Goal: Transaction & Acquisition: Purchase product/service

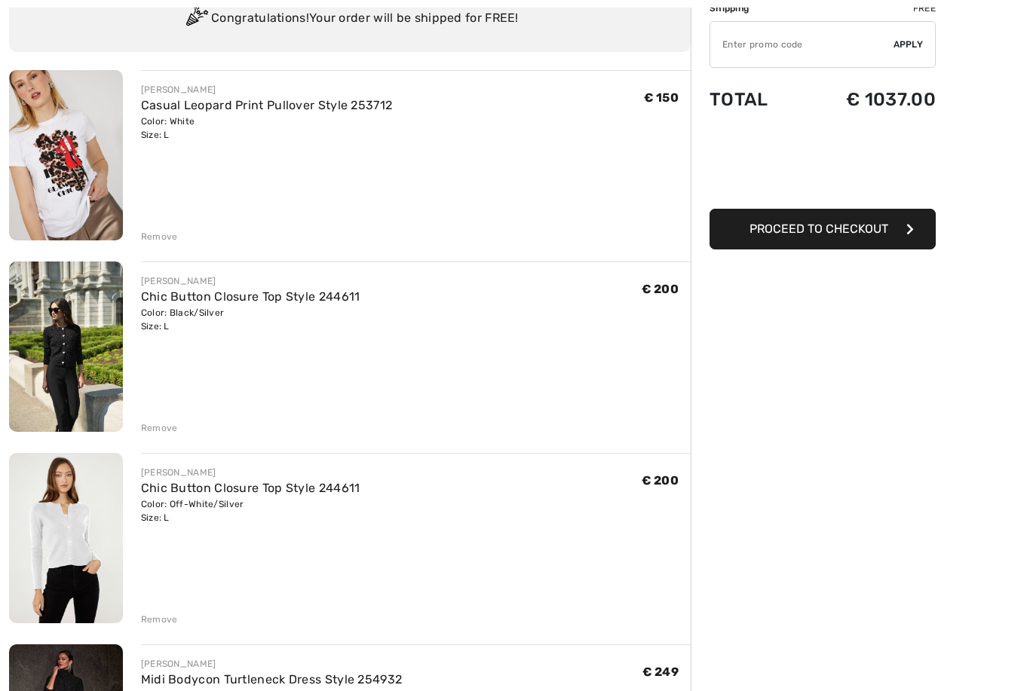
scroll to position [183, 0]
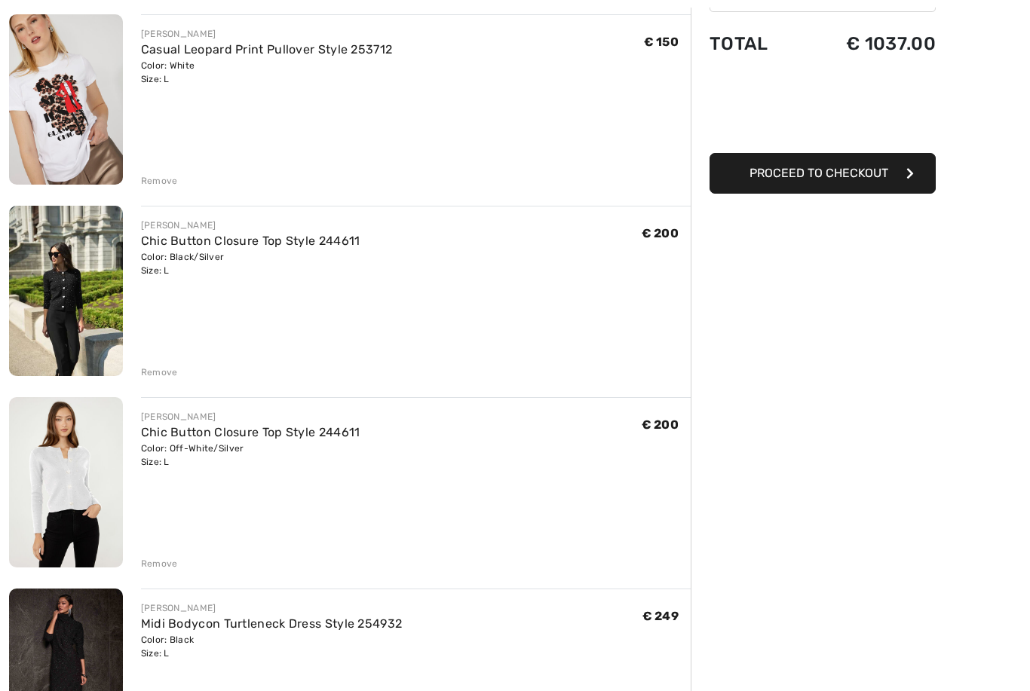
click at [170, 370] on div "Remove" at bounding box center [159, 373] width 37 height 14
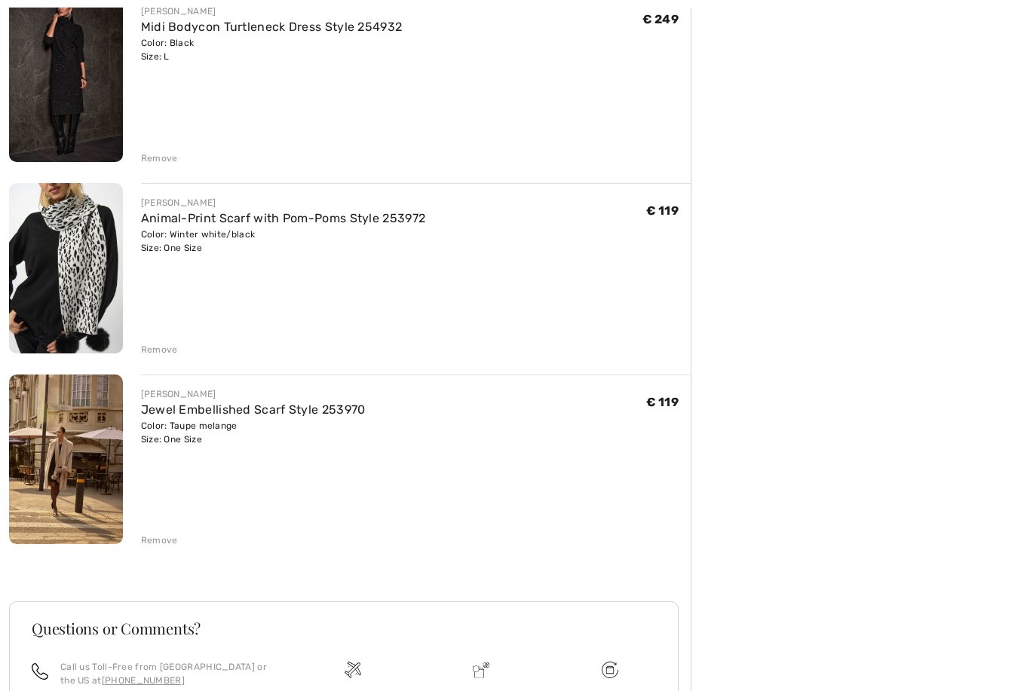
scroll to position [592, 0]
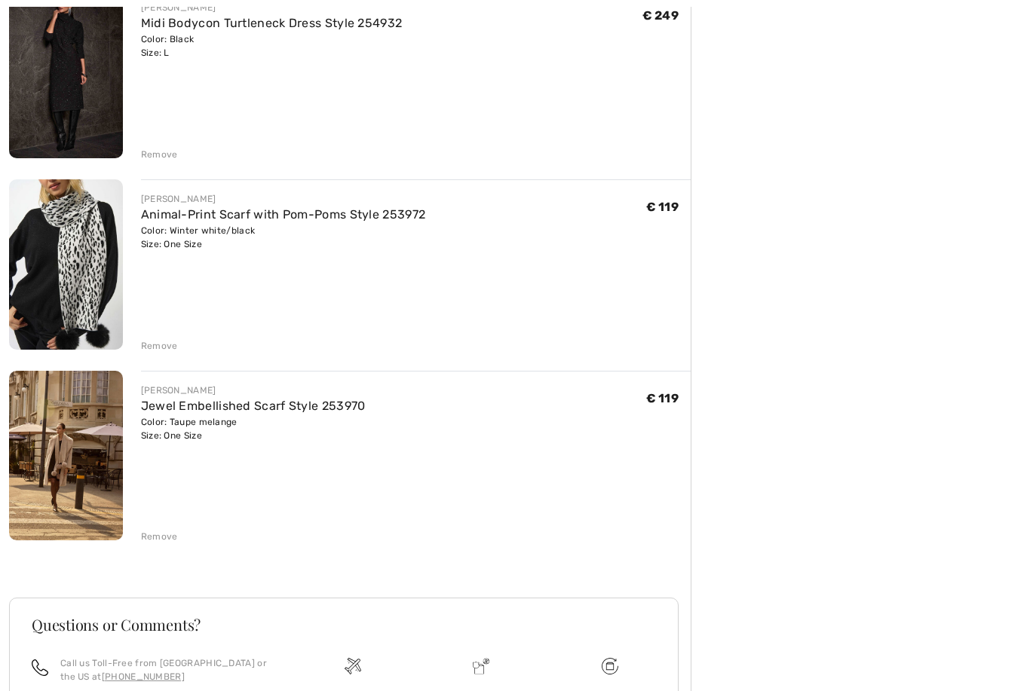
click at [183, 237] on div "Color: Winter white/black Size: One Size" at bounding box center [283, 238] width 285 height 27
click at [118, 283] on img at bounding box center [66, 265] width 114 height 170
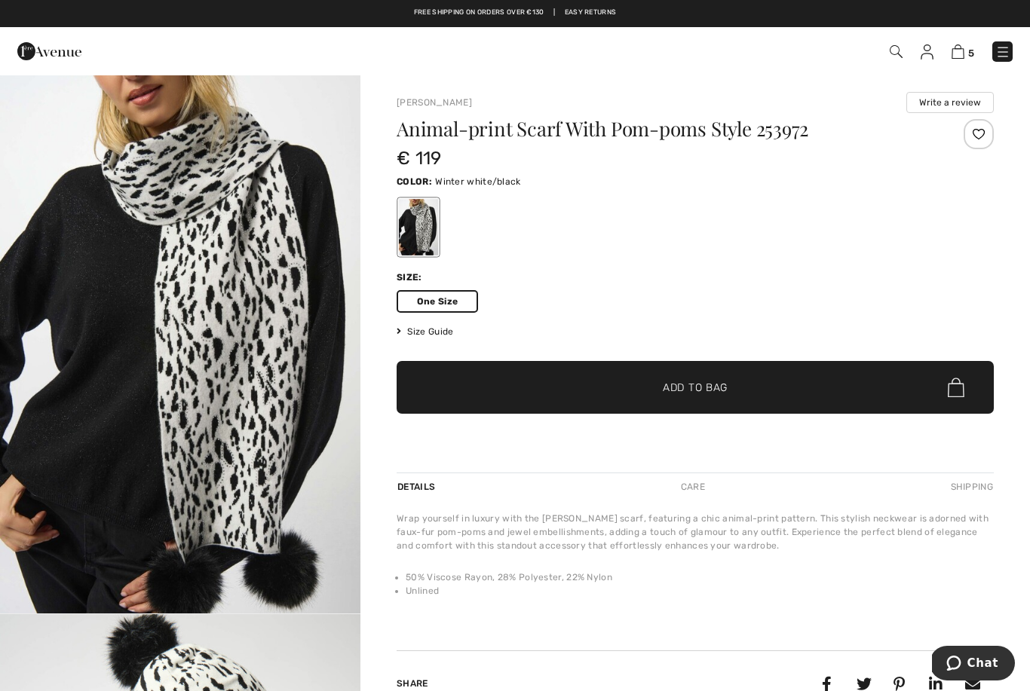
click at [271, 311] on img "1 / 5" at bounding box center [180, 344] width 360 height 540
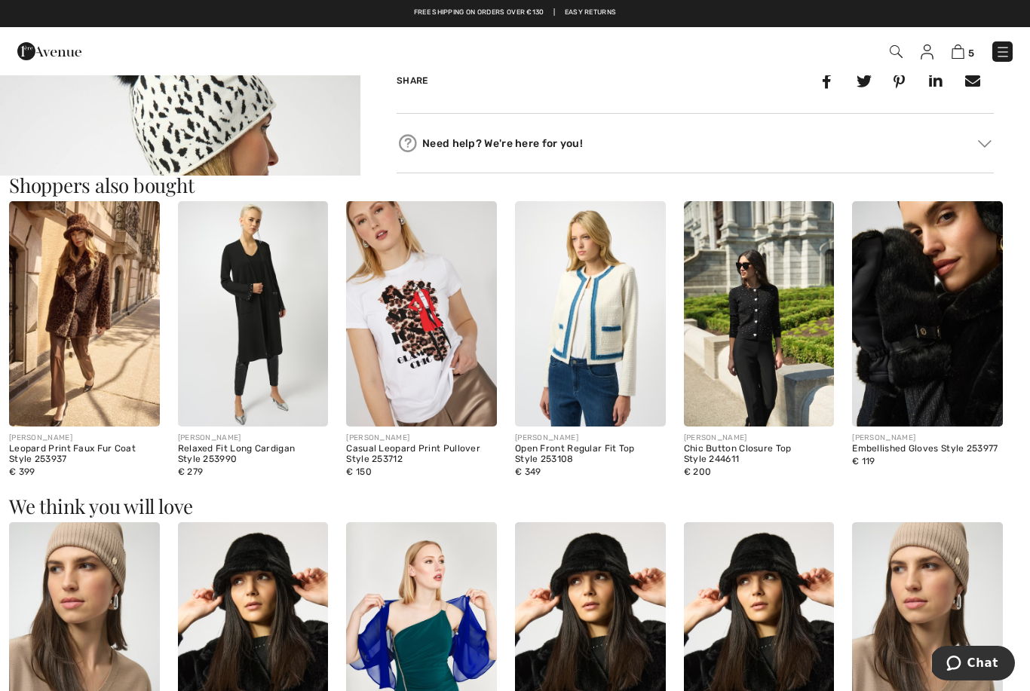
scroll to position [577, 0]
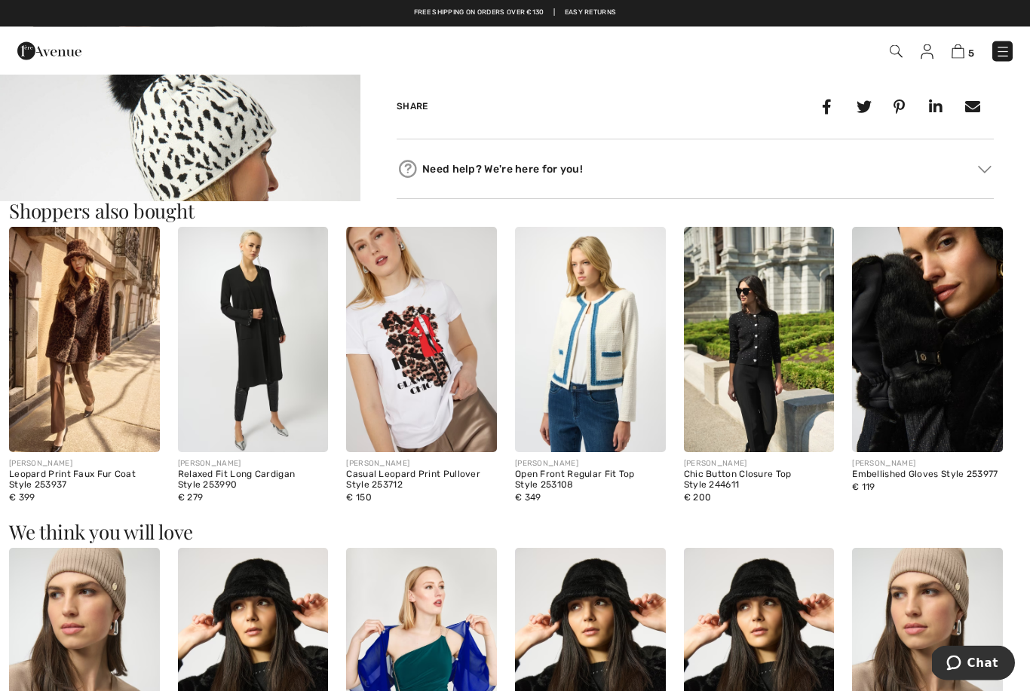
click at [272, 340] on img at bounding box center [253, 340] width 151 height 225
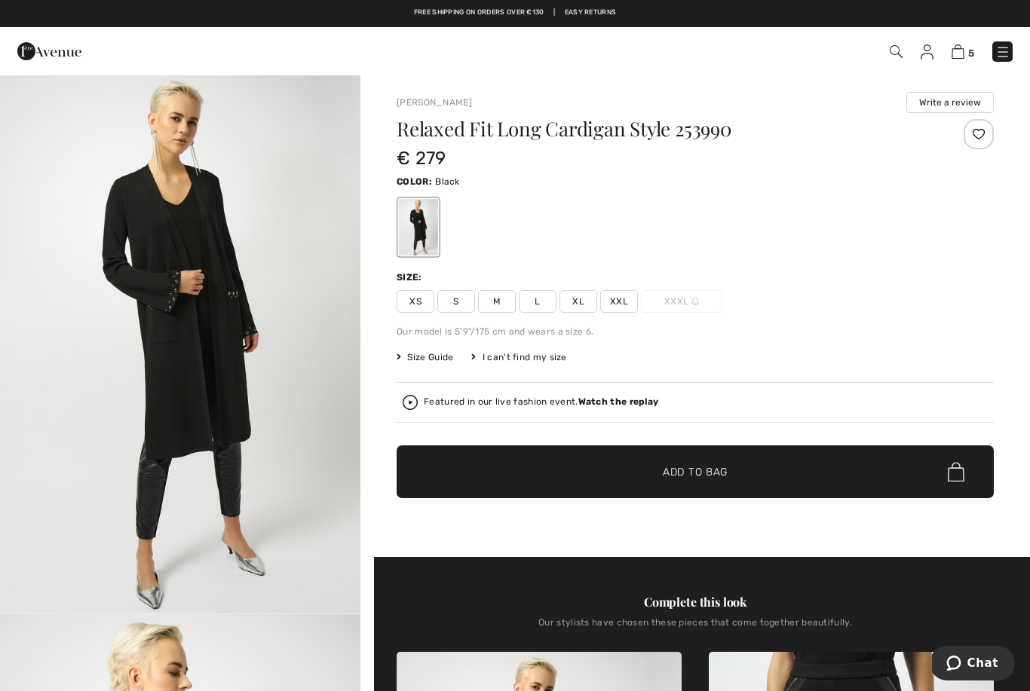
click at [207, 323] on img "1 / 6" at bounding box center [180, 344] width 360 height 540
click at [1006, 41] on link at bounding box center [1002, 51] width 20 height 20
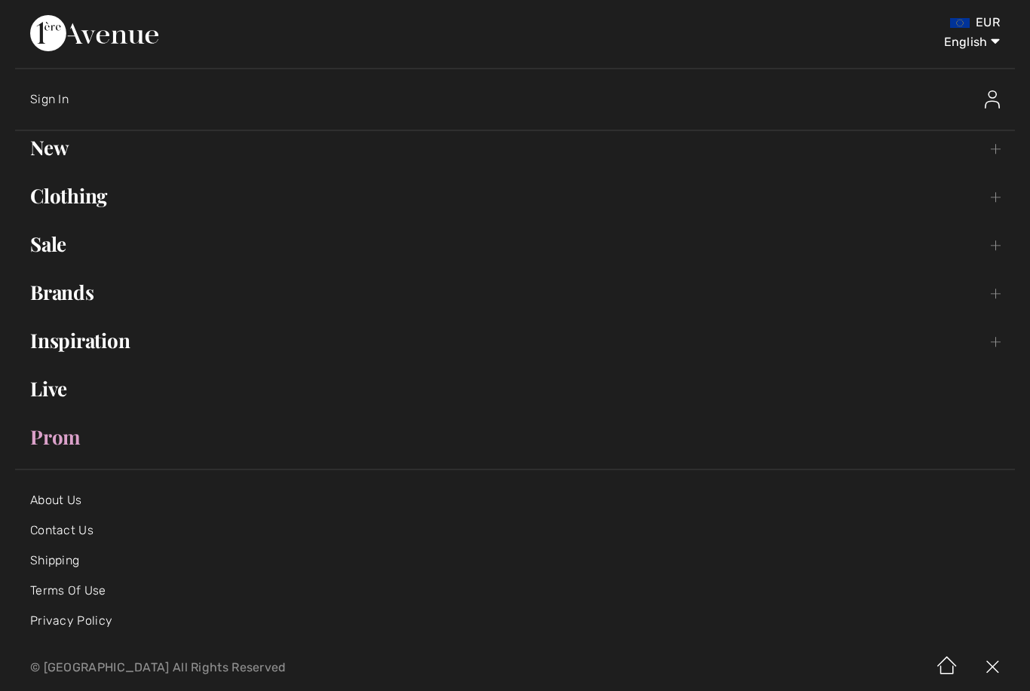
click at [93, 294] on link "Brands Open submenu" at bounding box center [515, 292] width 1000 height 33
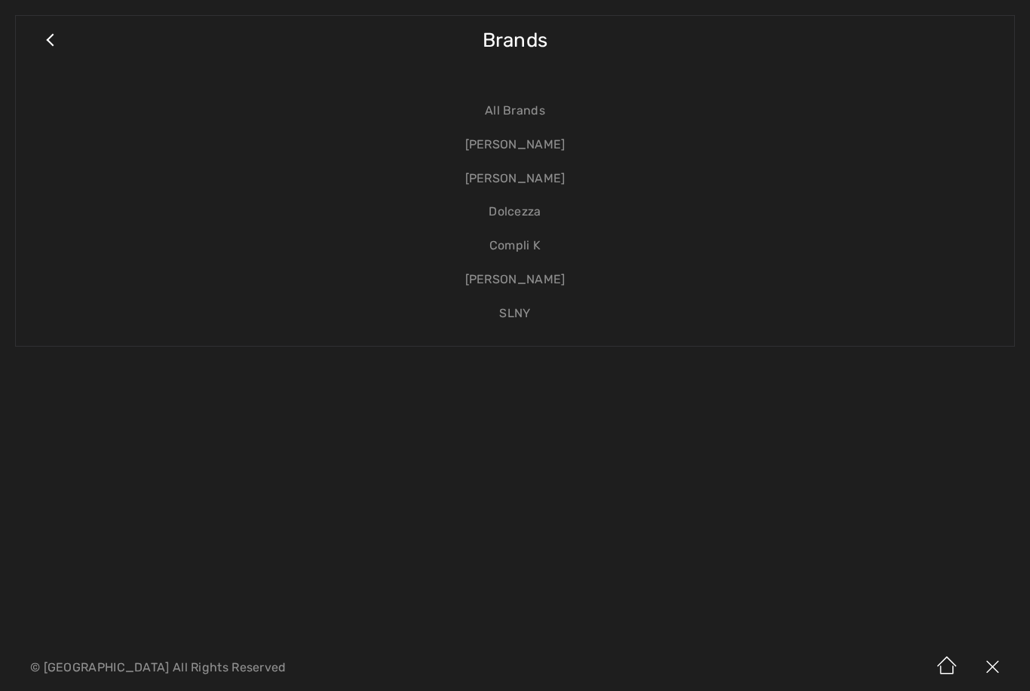
click at [553, 147] on link "[PERSON_NAME]" at bounding box center [515, 145] width 968 height 34
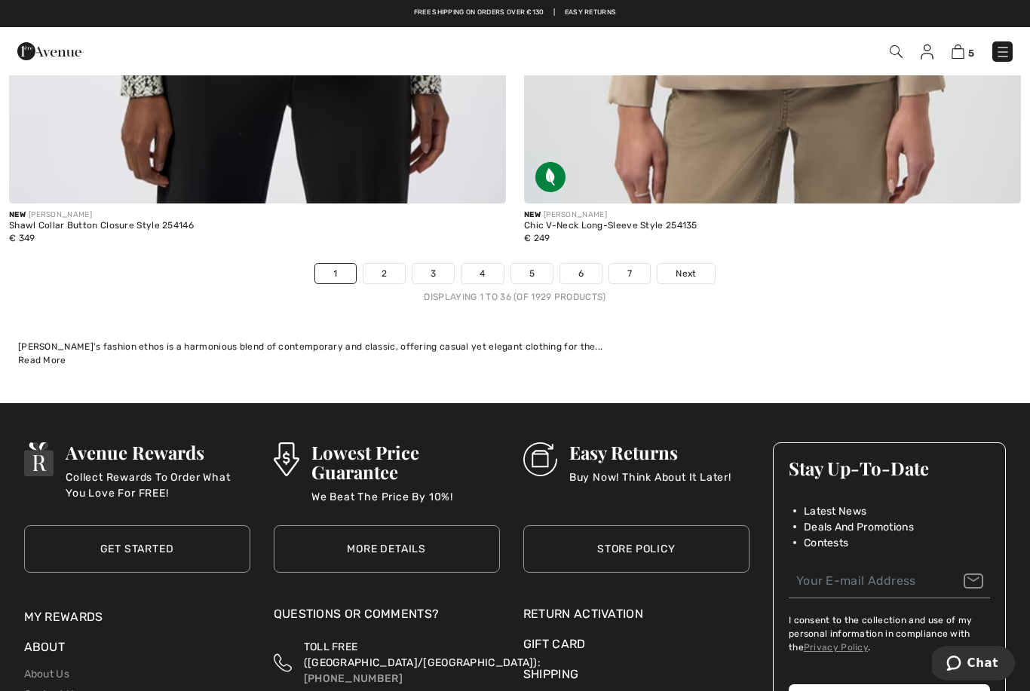
scroll to position [15040, 0]
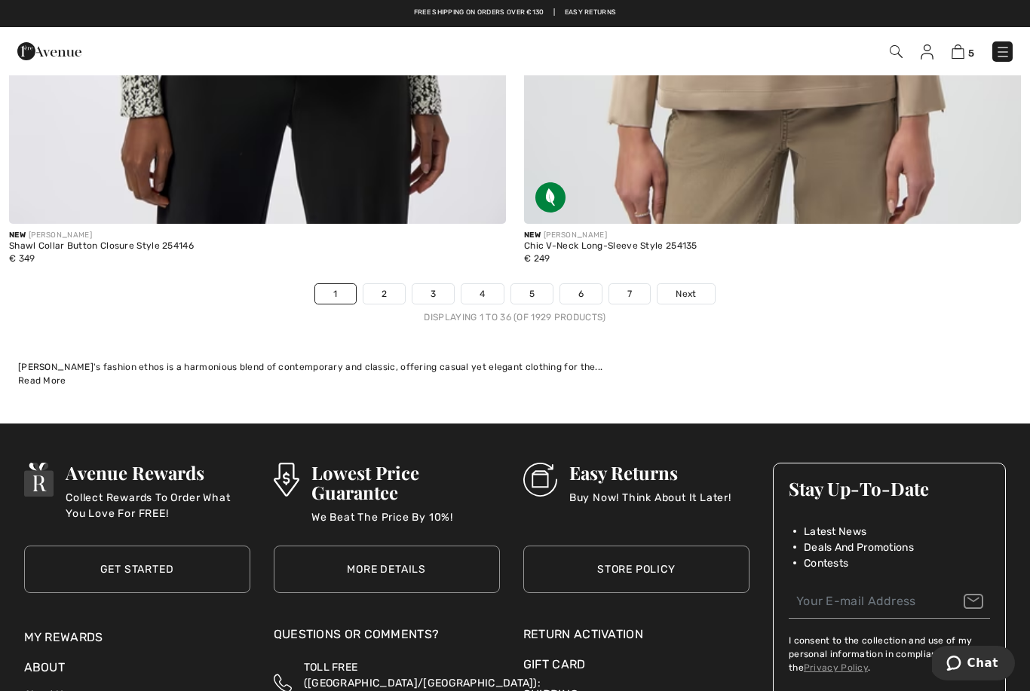
click at [375, 284] on link "2" at bounding box center [383, 294] width 41 height 20
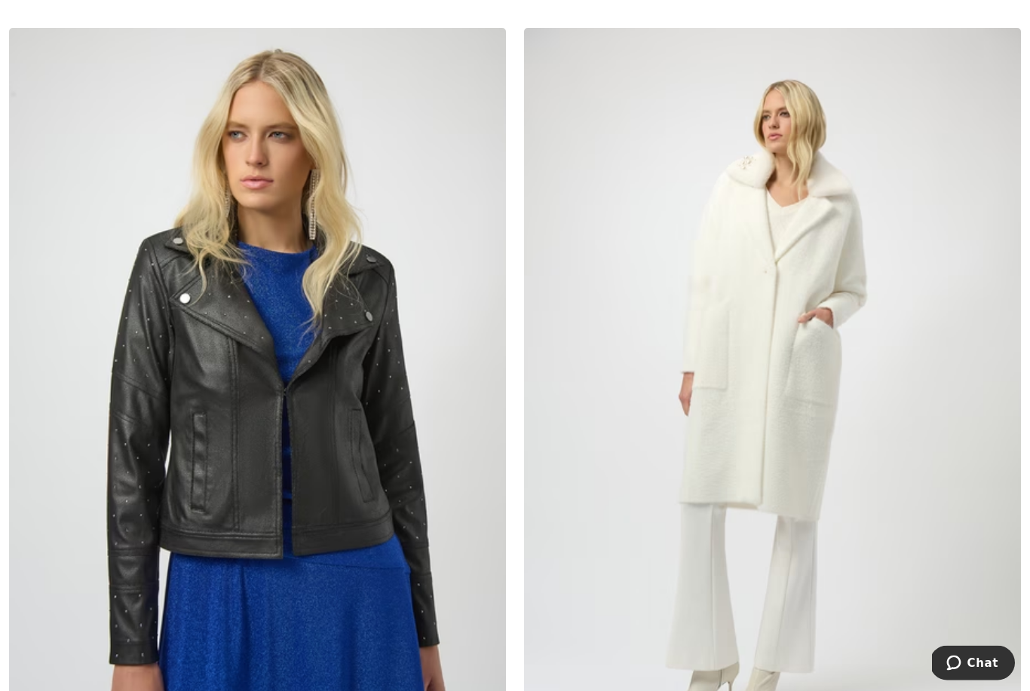
scroll to position [13688, 0]
click at [793, 283] on img at bounding box center [772, 400] width 497 height 746
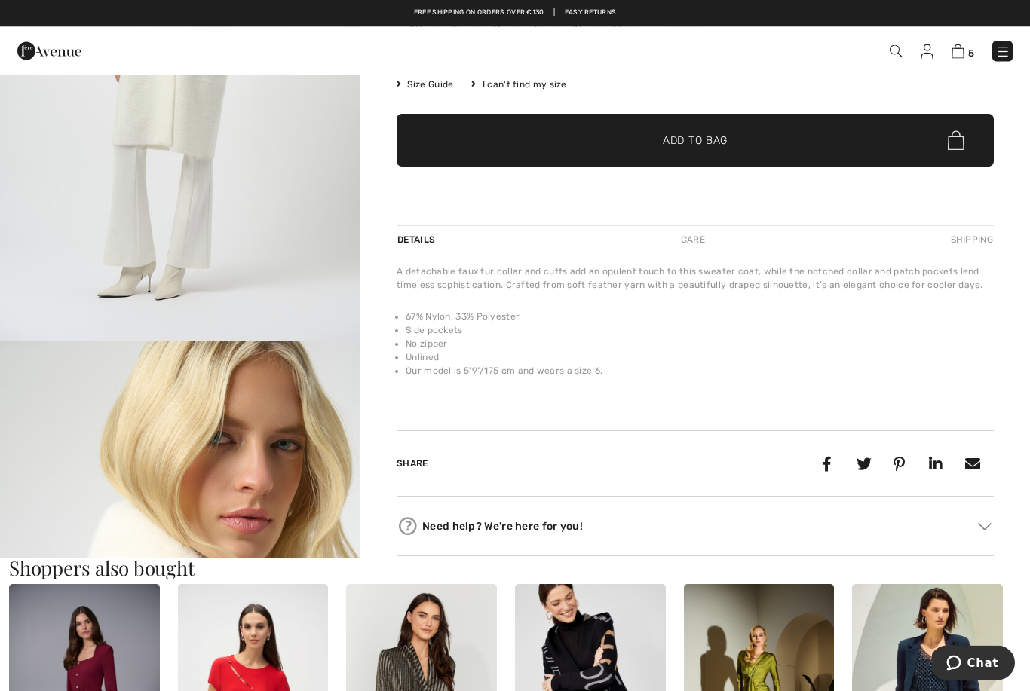
scroll to position [250, 0]
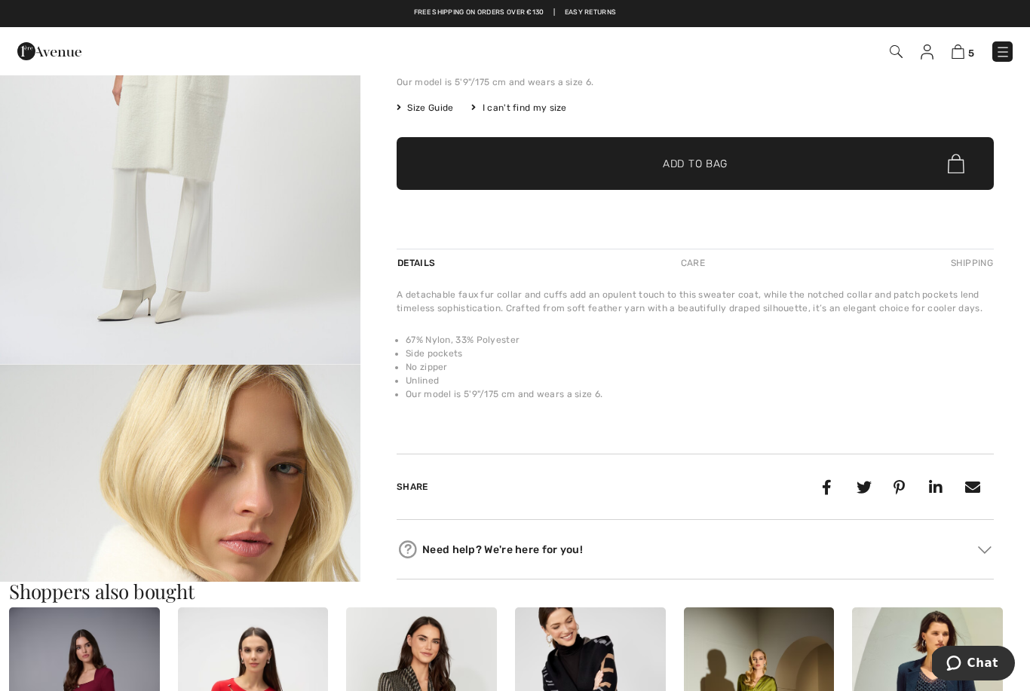
click at [267, 510] on img "2 / 6" at bounding box center [180, 635] width 360 height 540
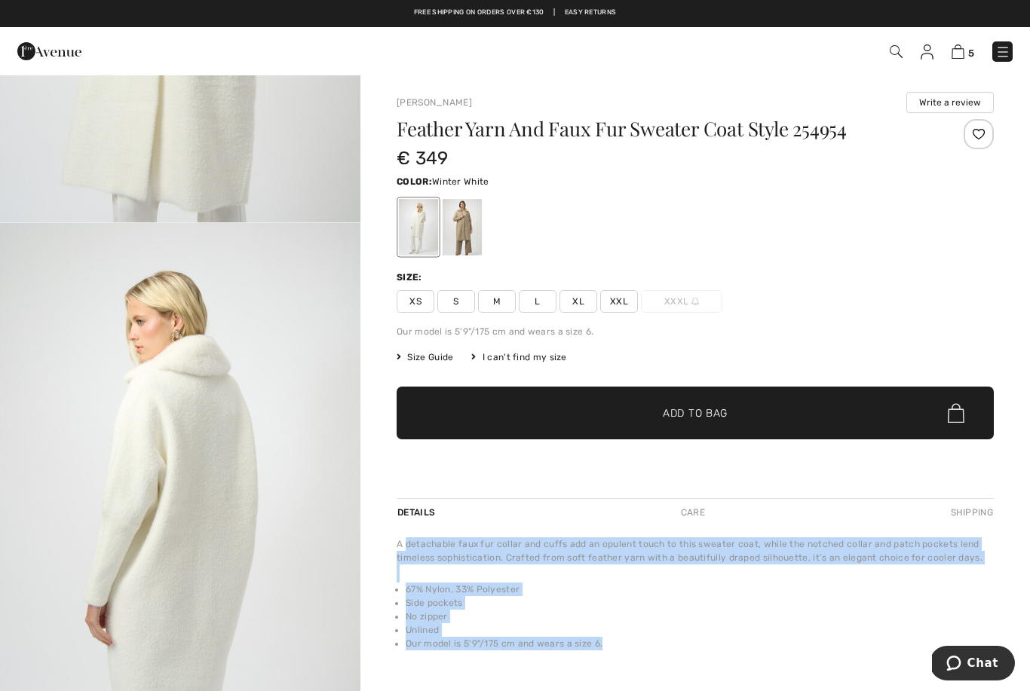
click at [896, 311] on div "XS S M L XL XXL XXXL" at bounding box center [695, 301] width 597 height 23
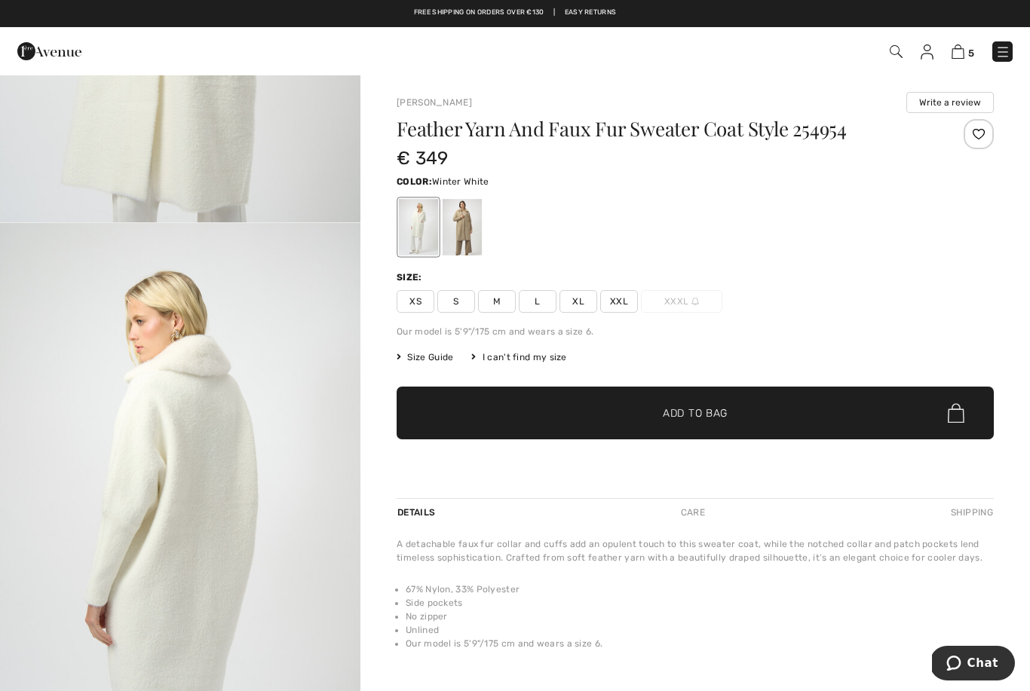
click at [513, 356] on div "I can't find my size" at bounding box center [518, 358] width 95 height 14
click at [435, 359] on span "Size Guide" at bounding box center [425, 358] width 57 height 14
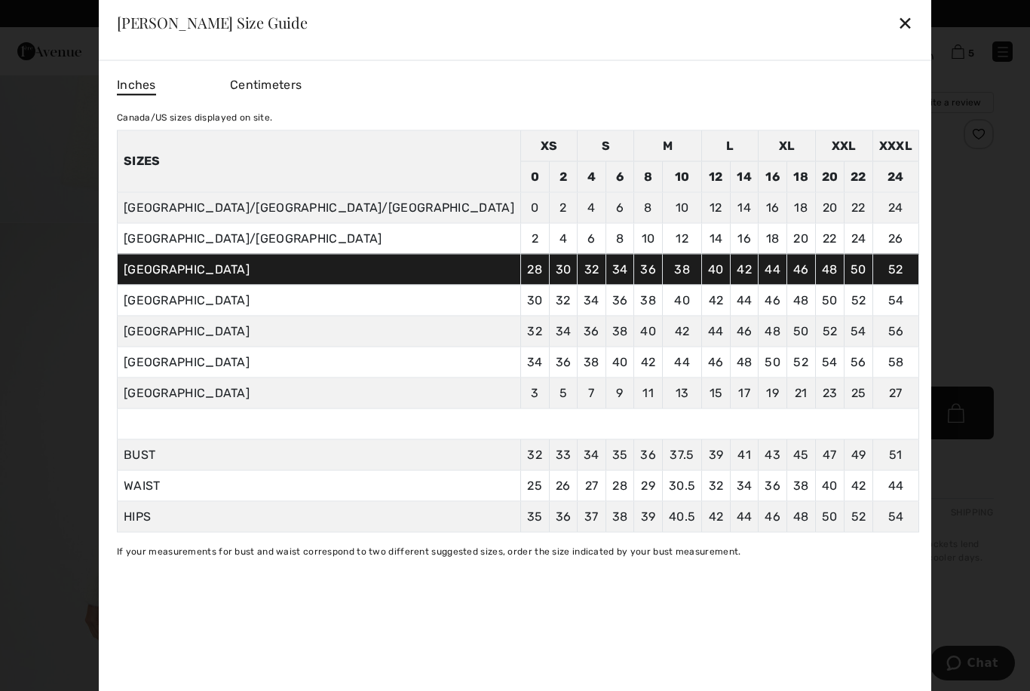
click at [549, 356] on td "36" at bounding box center [563, 362] width 29 height 31
click at [897, 22] on div "✕" at bounding box center [905, 23] width 16 height 32
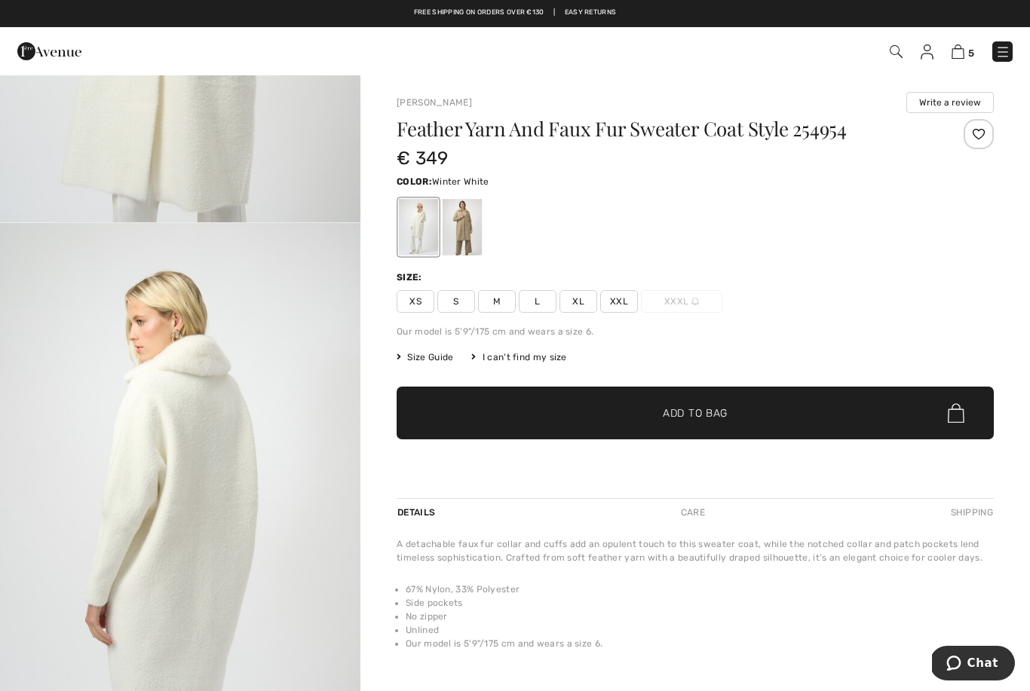
click at [532, 297] on span "L" at bounding box center [538, 301] width 38 height 23
click at [795, 403] on span "✔ Added to Bag Add to Bag" at bounding box center [695, 413] width 597 height 53
click at [476, 233] on div at bounding box center [461, 227] width 39 height 57
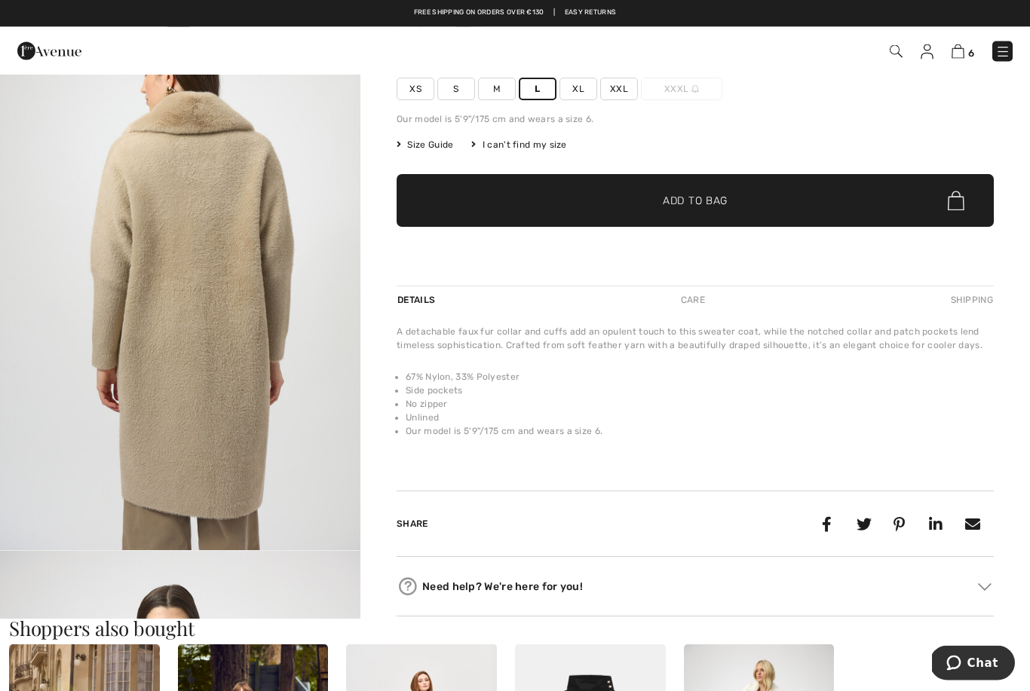
scroll to position [213, 0]
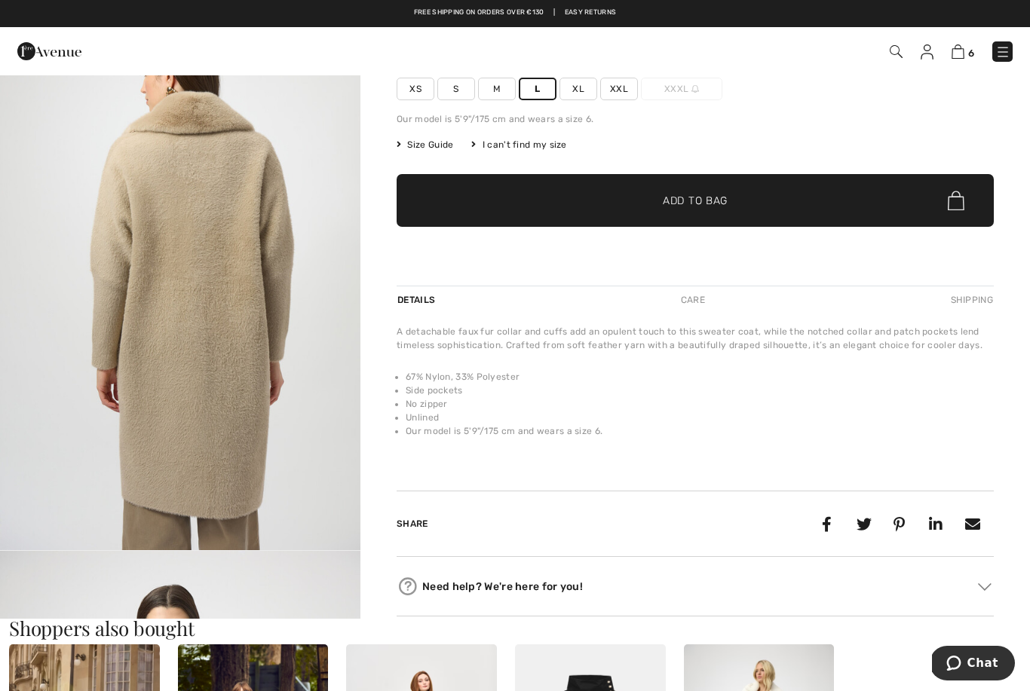
click at [267, 403] on img "4 / 6" at bounding box center [180, 281] width 360 height 540
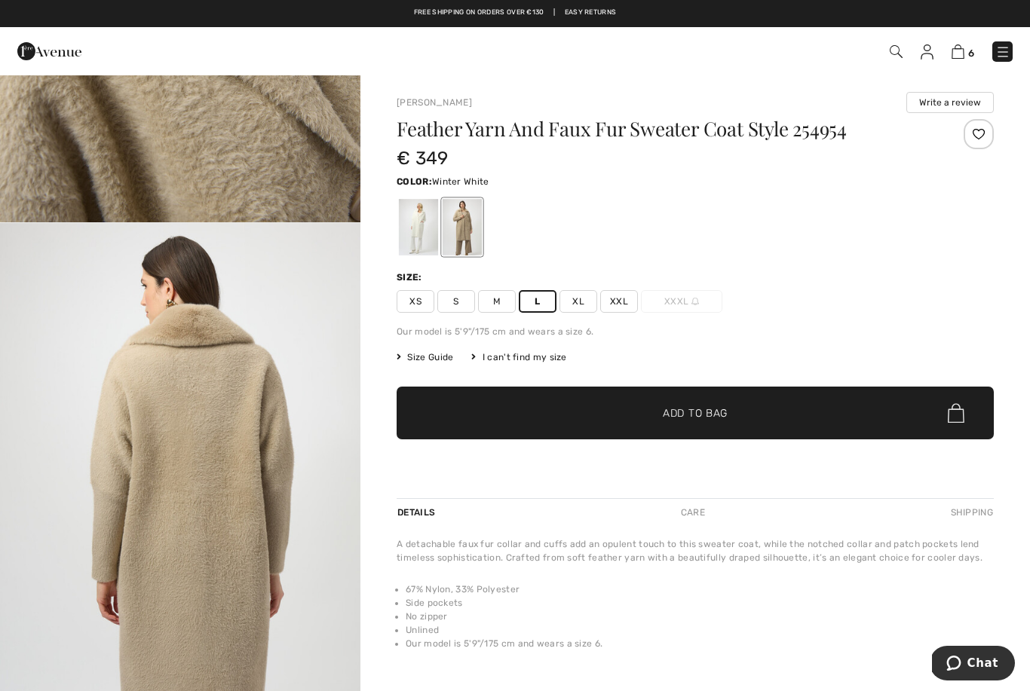
click at [424, 224] on div at bounding box center [418, 227] width 39 height 57
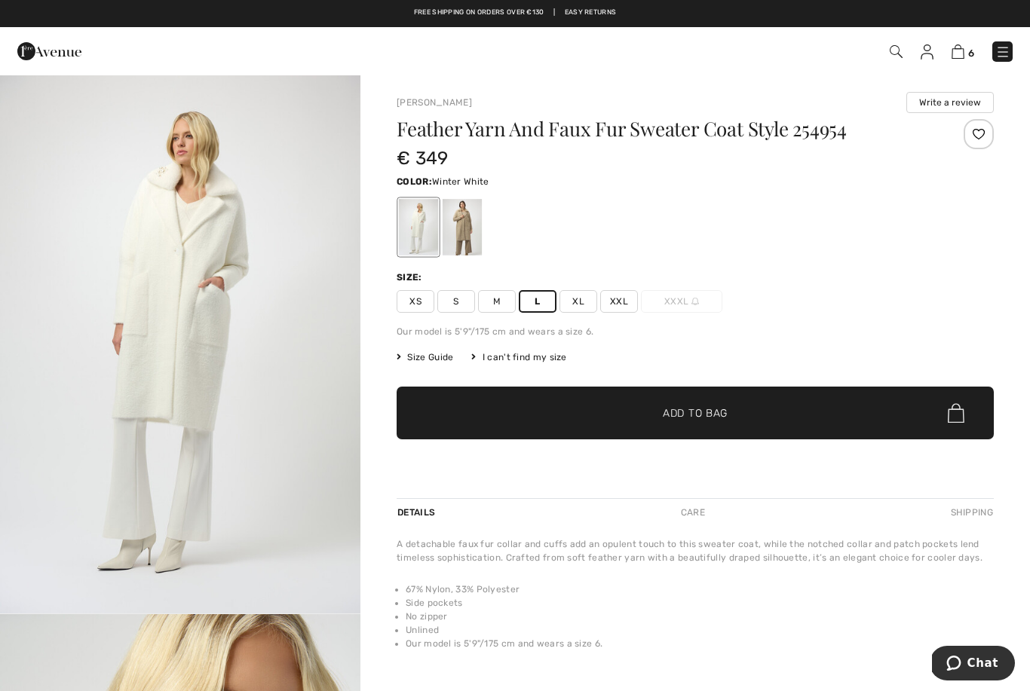
click at [243, 346] on img "1 / 6" at bounding box center [180, 344] width 360 height 540
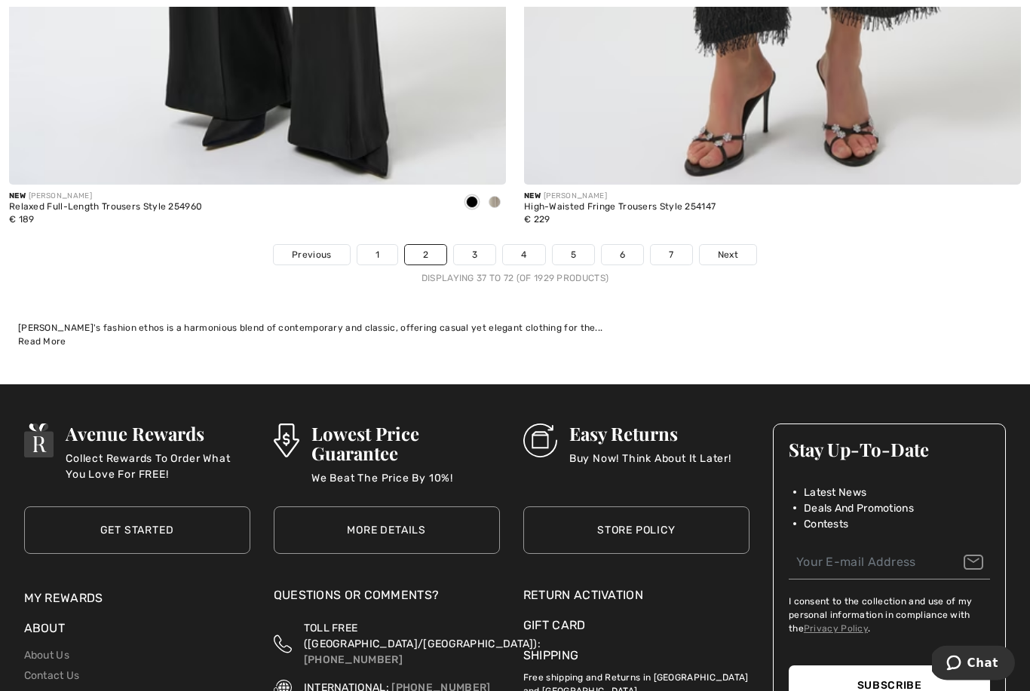
scroll to position [15079, 0]
click at [477, 250] on link "3" at bounding box center [474, 255] width 41 height 20
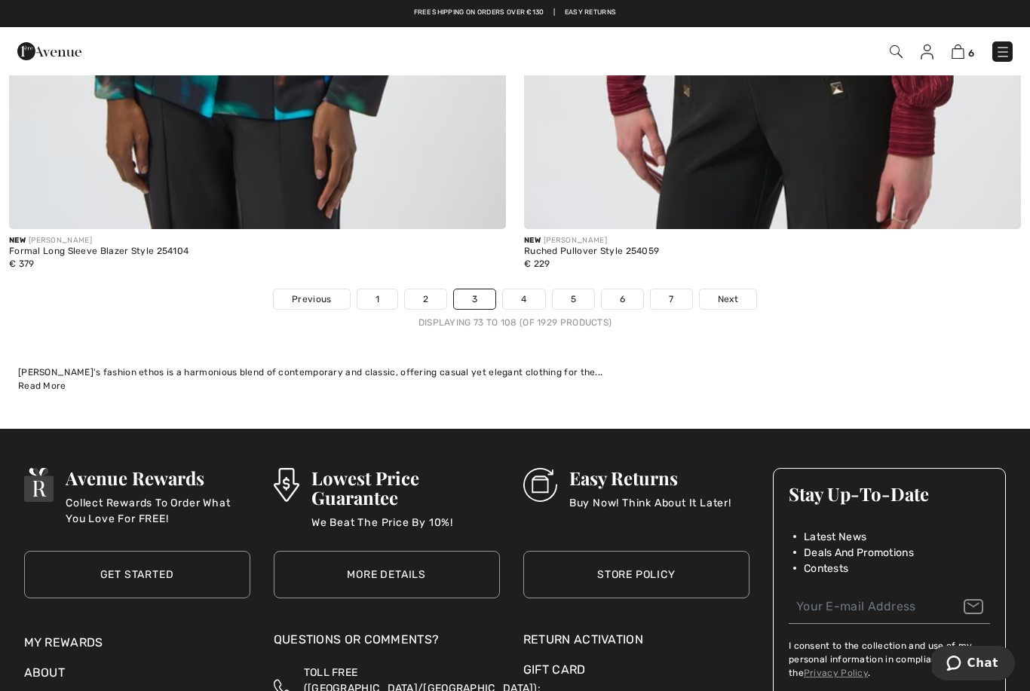
scroll to position [14877, 0]
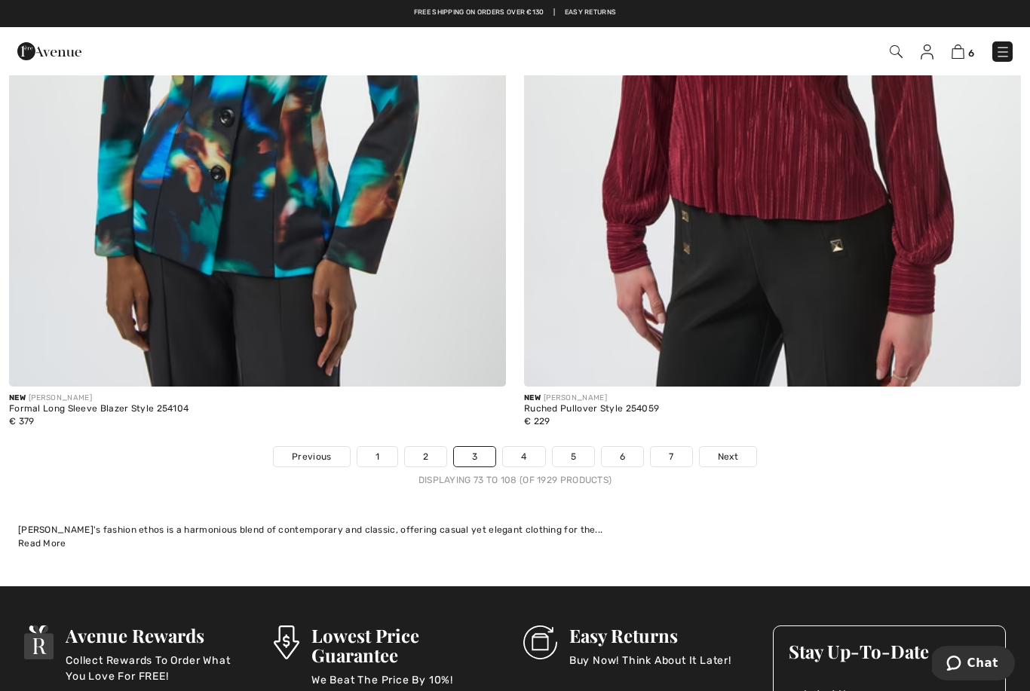
click at [537, 447] on link "4" at bounding box center [523, 457] width 41 height 20
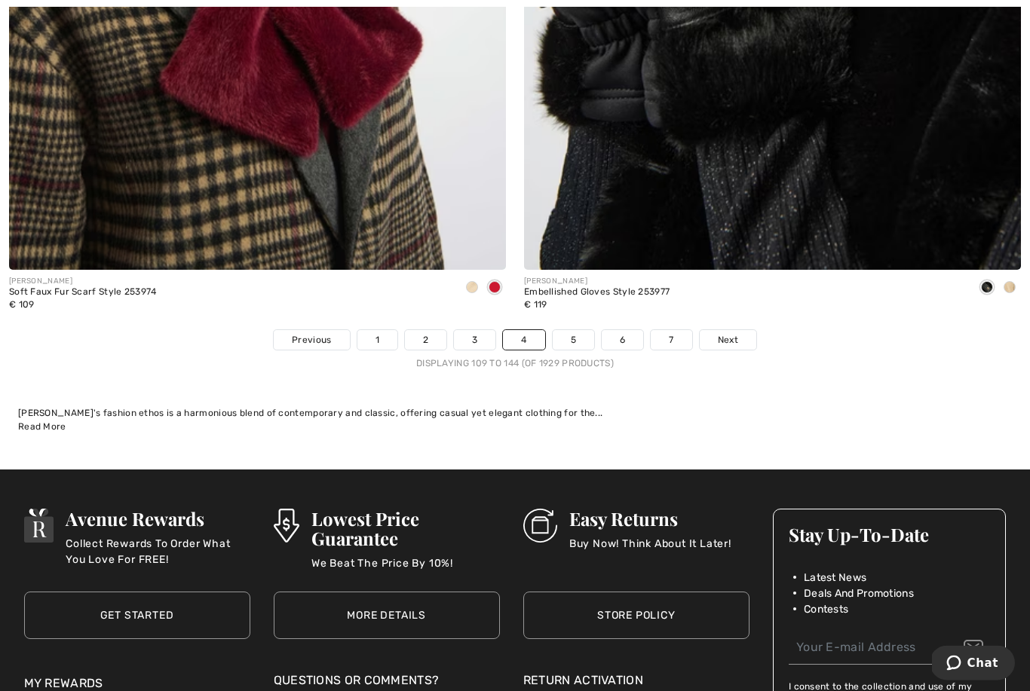
scroll to position [14994, 0]
click at [569, 330] on link "5" at bounding box center [573, 340] width 41 height 20
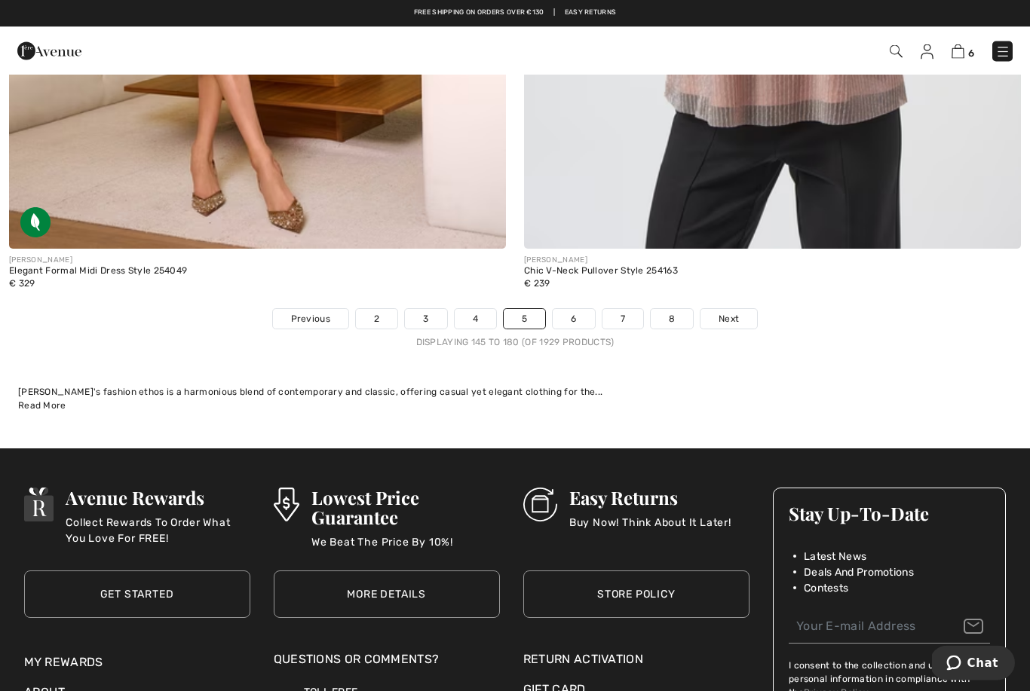
scroll to position [14933, 0]
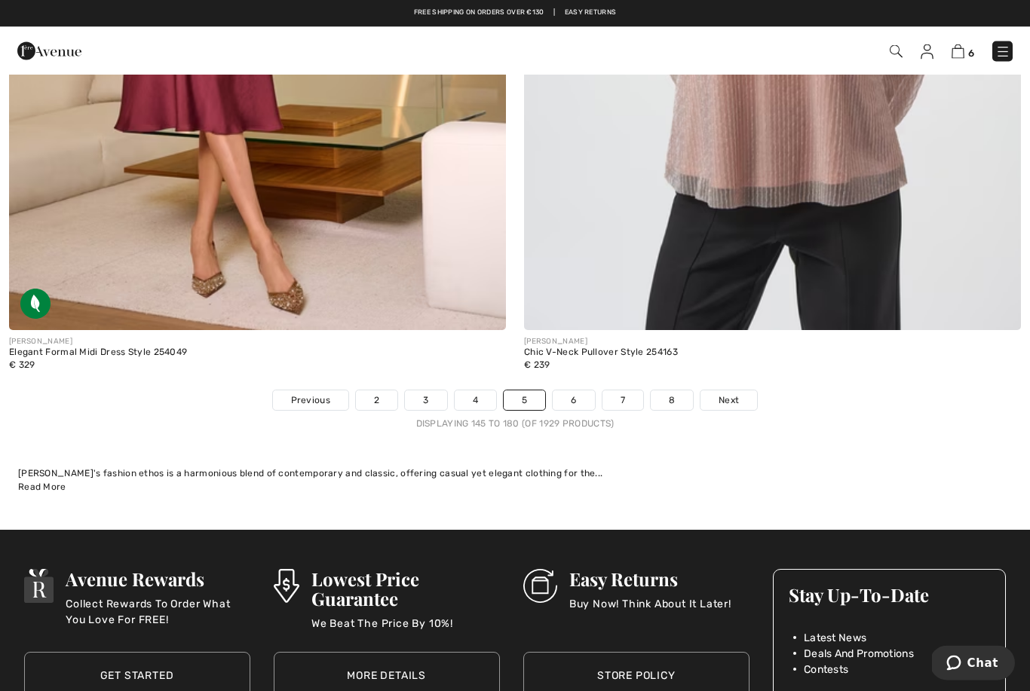
click at [581, 391] on link "6" at bounding box center [573, 401] width 41 height 20
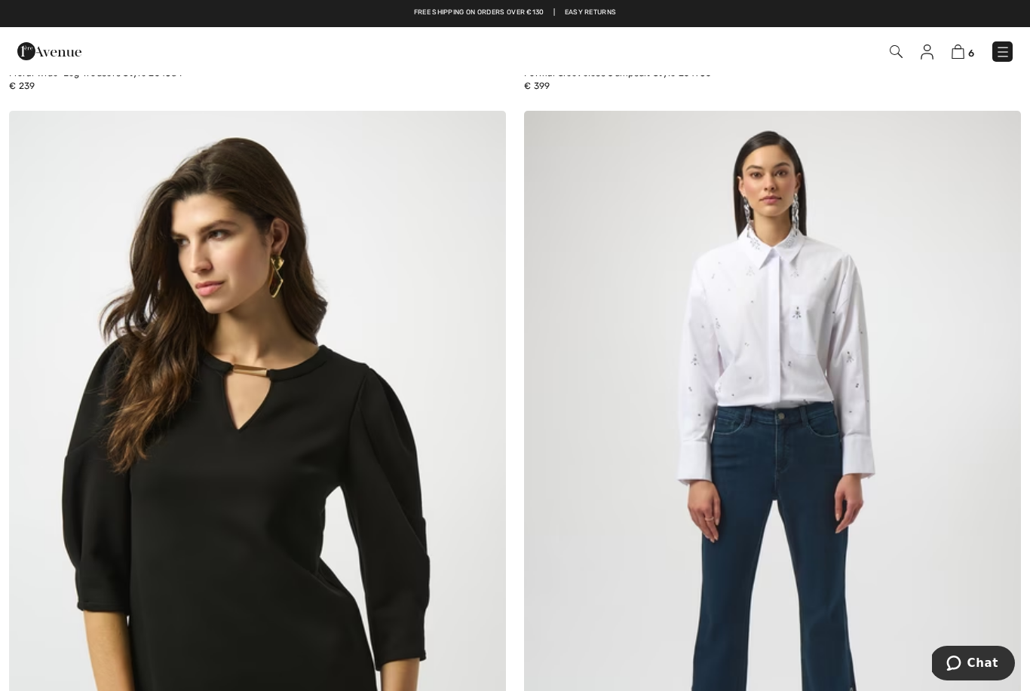
scroll to position [6120, 0]
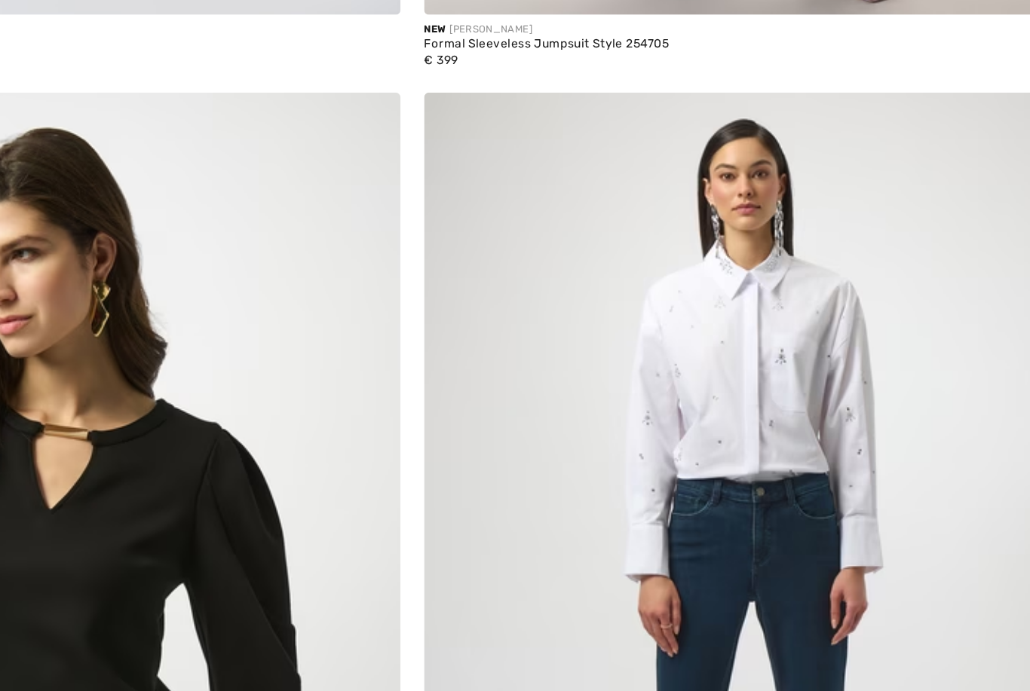
click at [603, 297] on img at bounding box center [772, 530] width 497 height 746
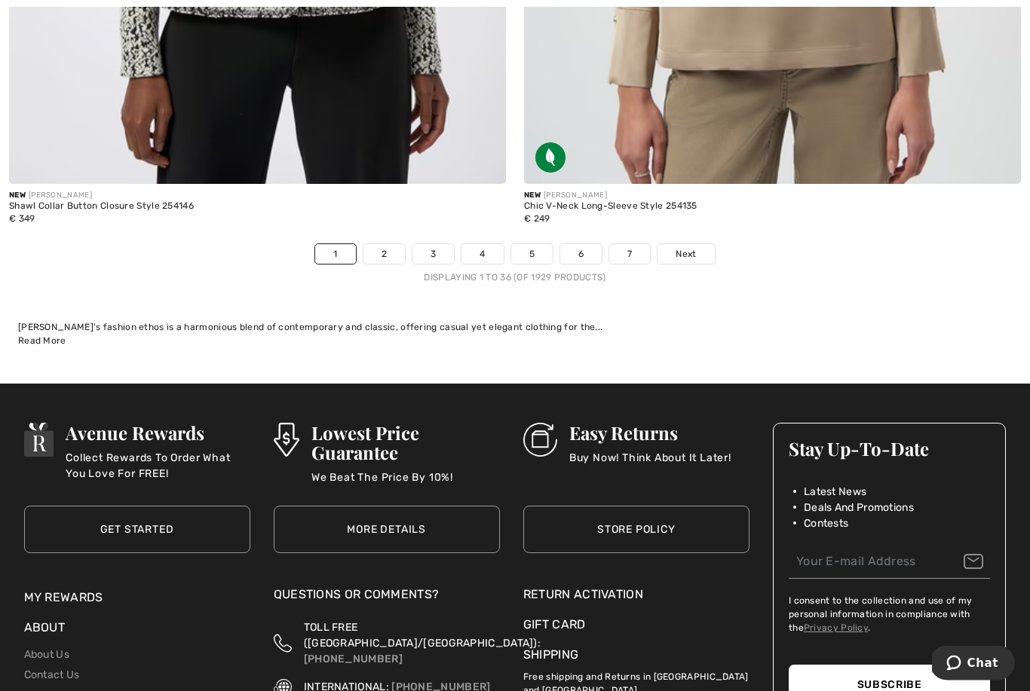
scroll to position [15080, 0]
click at [638, 244] on link "7" at bounding box center [629, 254] width 41 height 20
click at [641, 244] on link "7" at bounding box center [629, 254] width 41 height 20
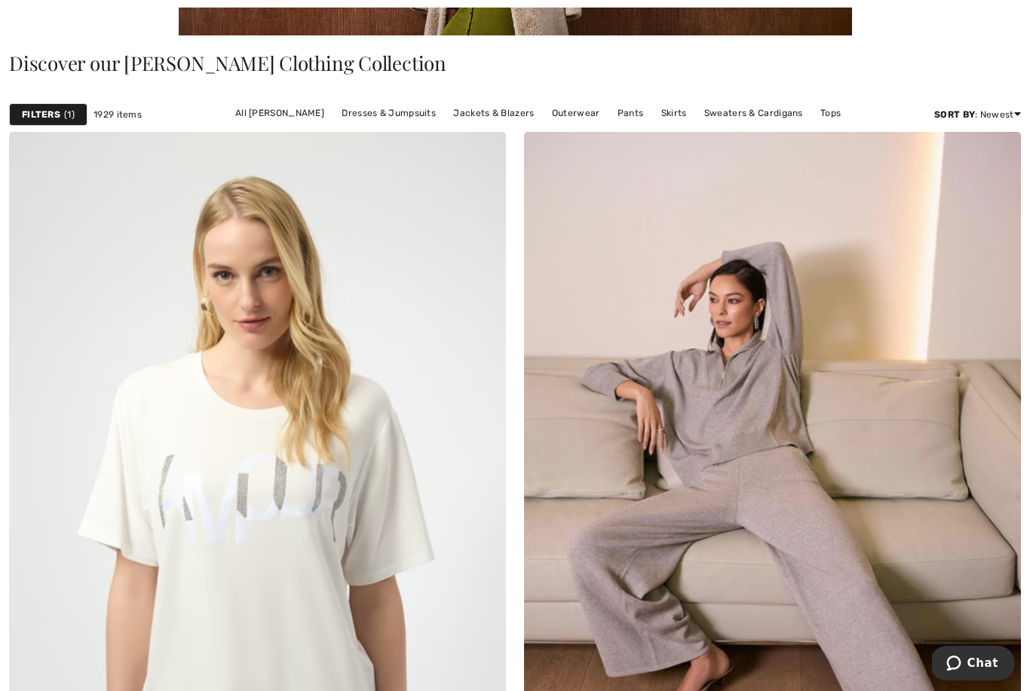
scroll to position [357, 0]
click at [578, 107] on link "Outerwear" at bounding box center [575, 113] width 63 height 20
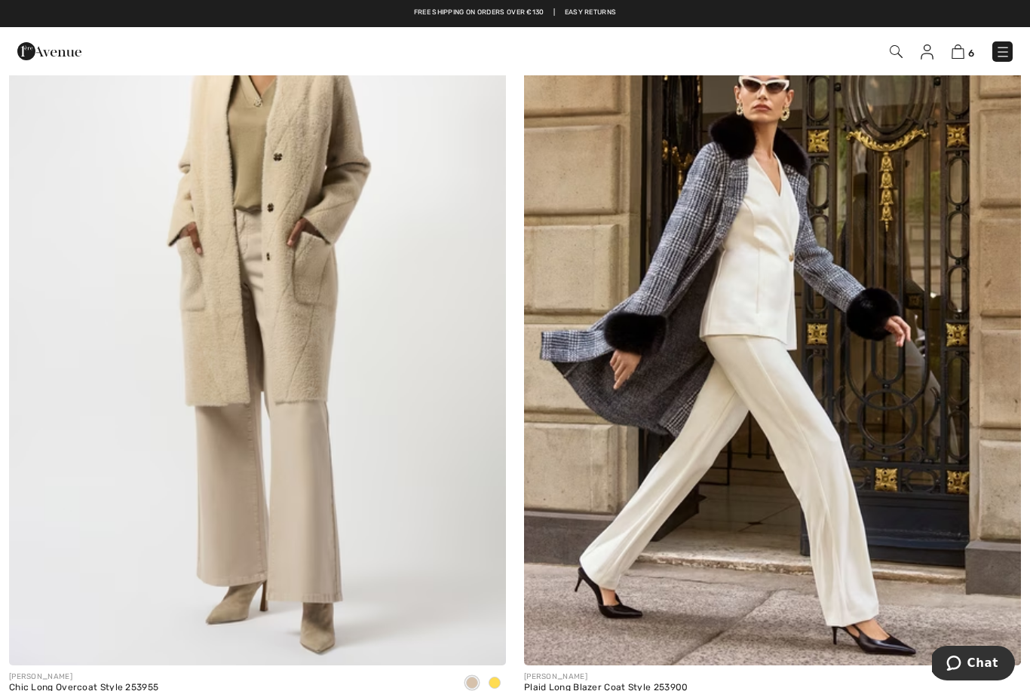
scroll to position [5176, 0]
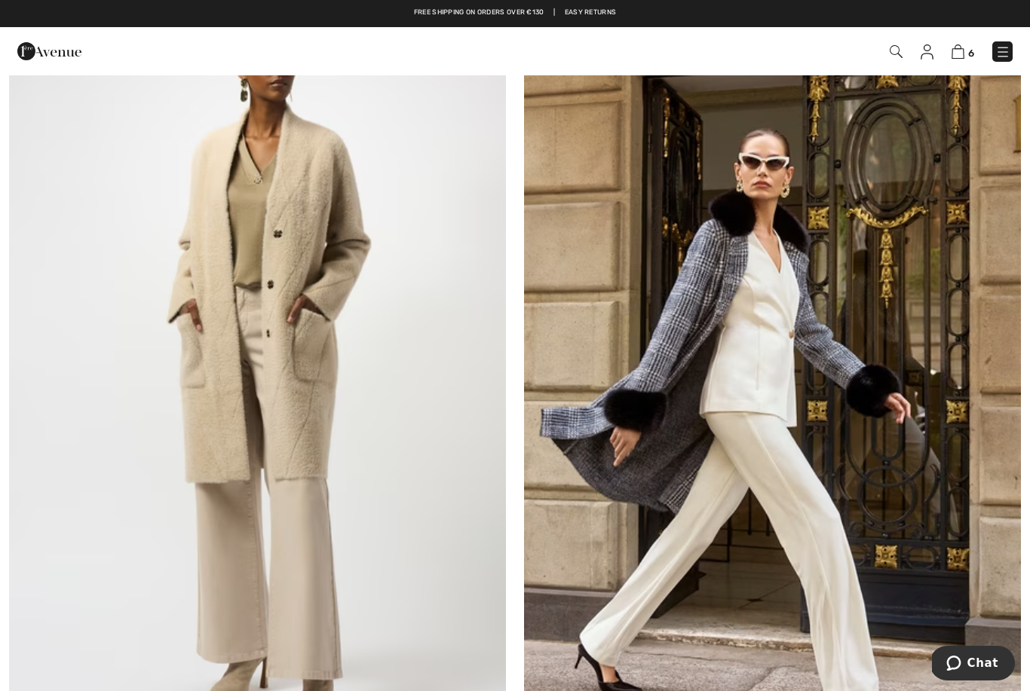
click at [718, 308] on img at bounding box center [772, 370] width 497 height 746
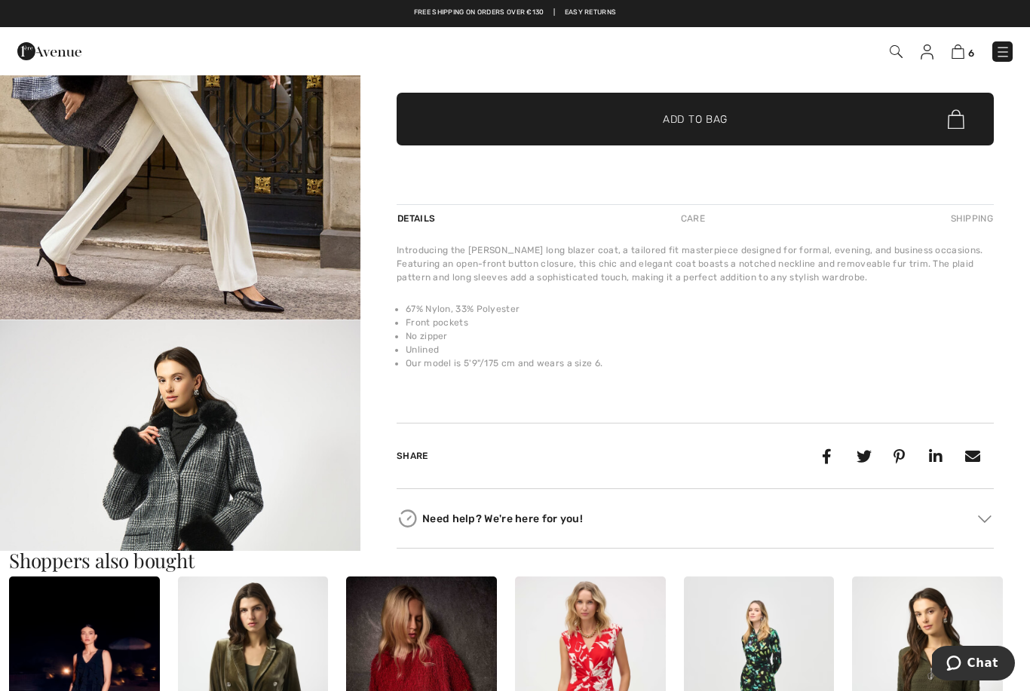
scroll to position [302, 0]
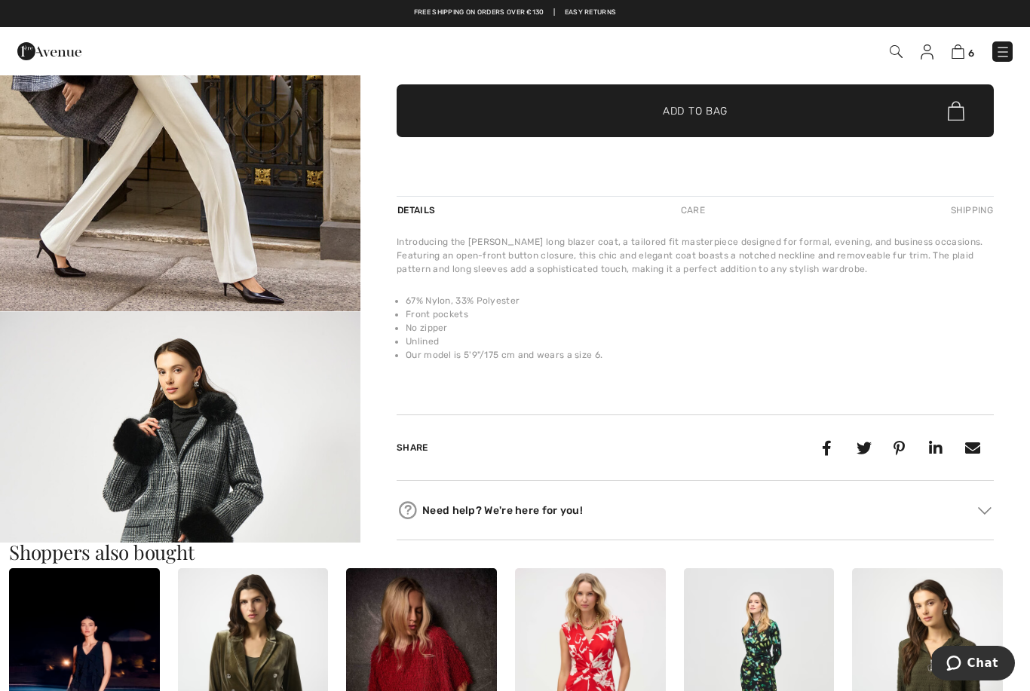
click at [265, 430] on img "2 / 7" at bounding box center [180, 582] width 360 height 540
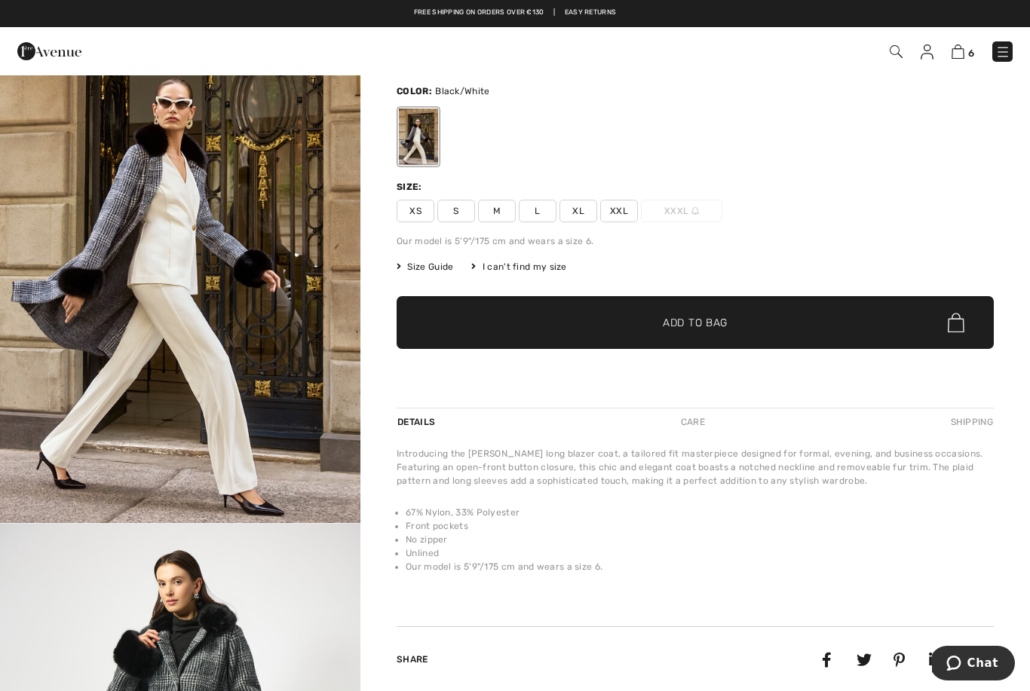
scroll to position [89, 0]
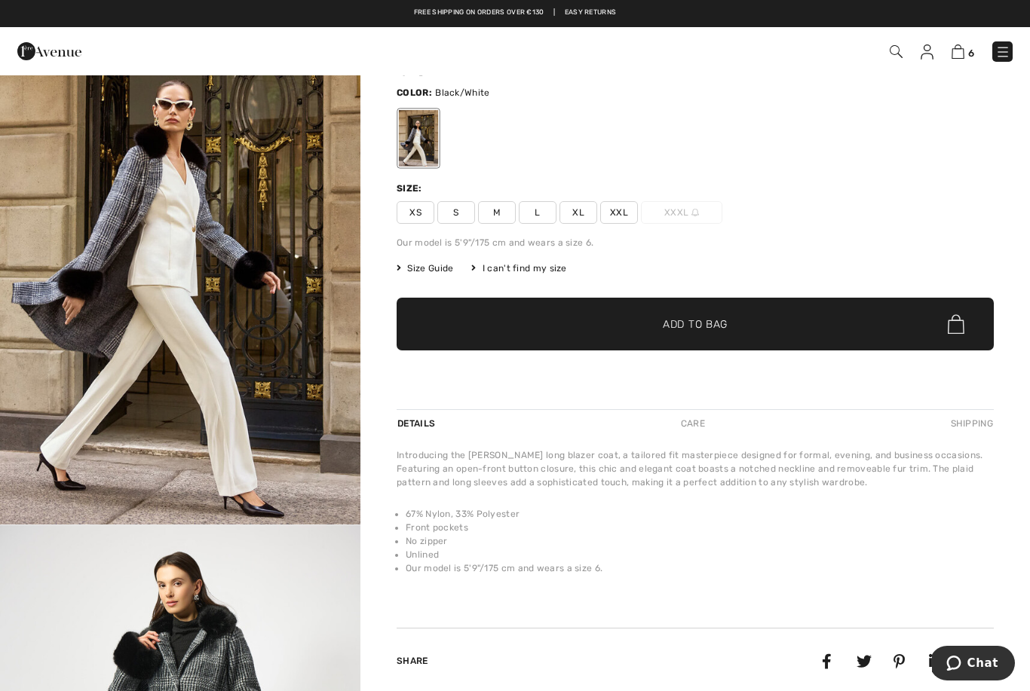
click at [440, 274] on span "Size Guide" at bounding box center [425, 269] width 57 height 14
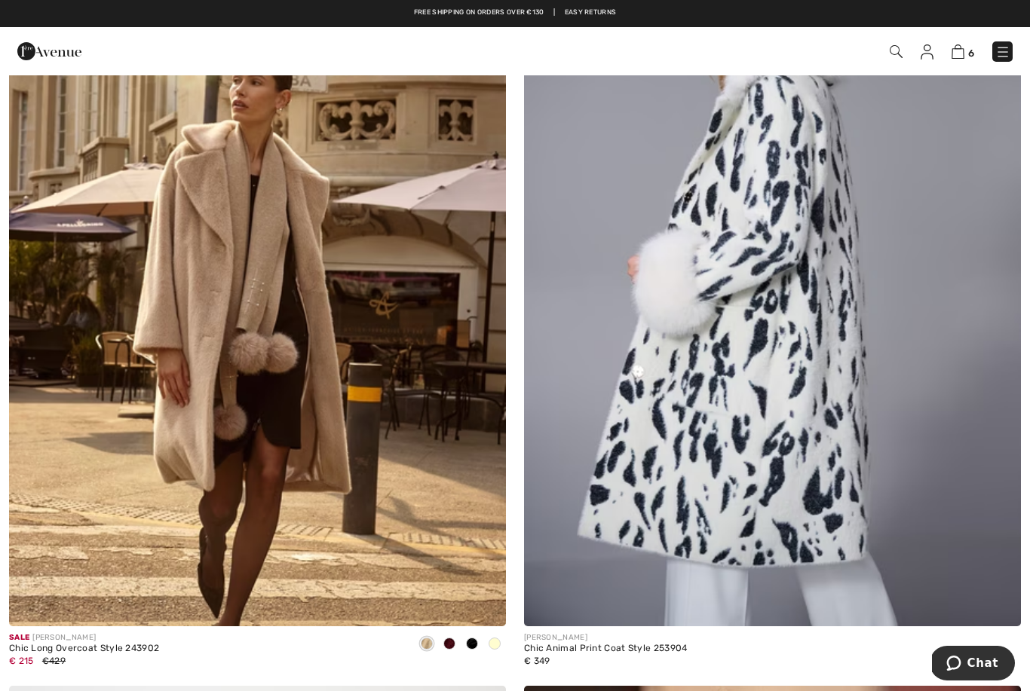
scroll to position [6094, 0]
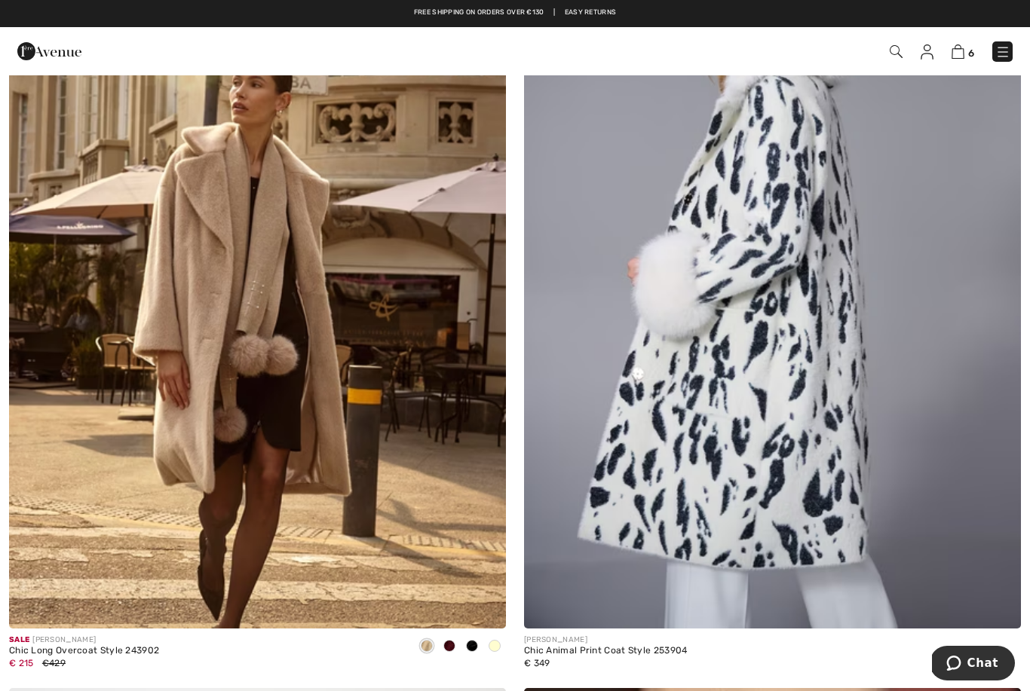
click at [298, 372] on img at bounding box center [257, 257] width 497 height 746
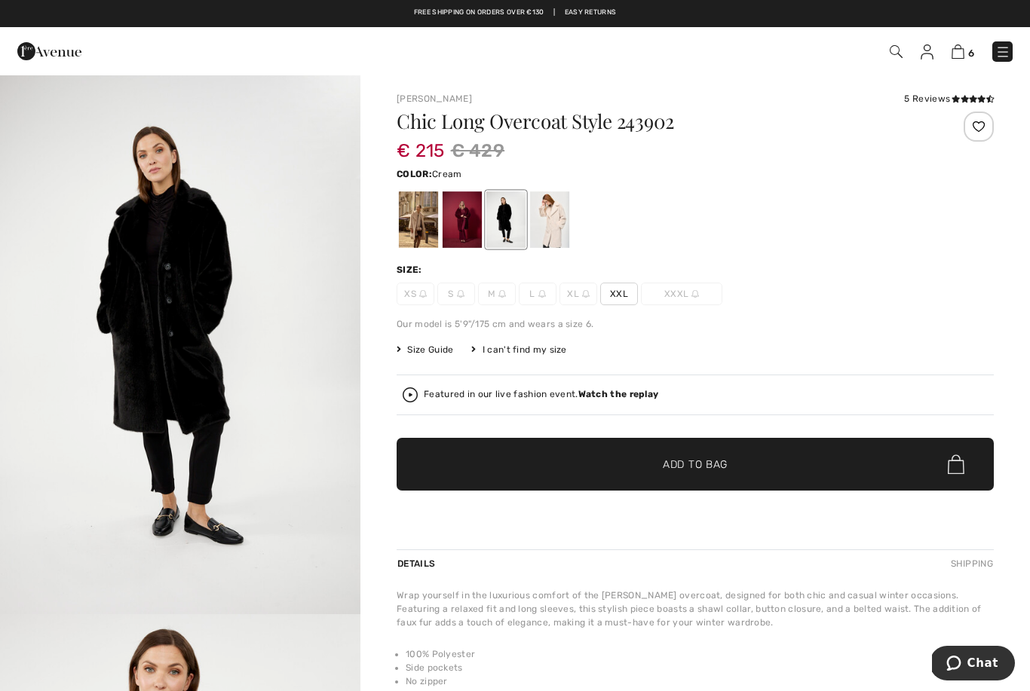
click at [553, 224] on div at bounding box center [549, 219] width 39 height 57
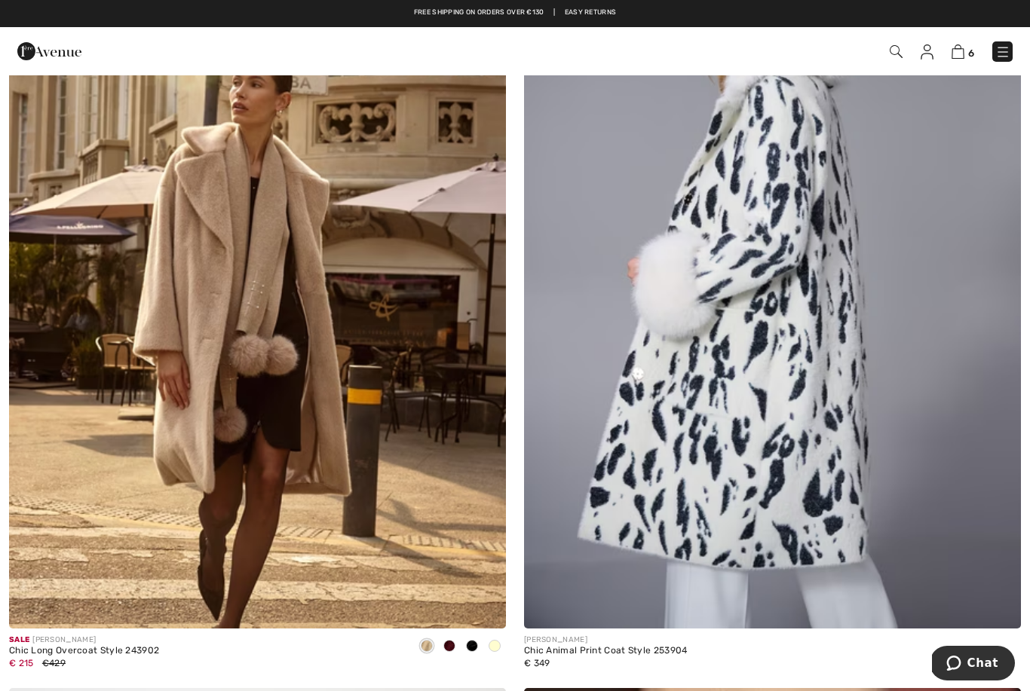
click at [808, 366] on img at bounding box center [772, 257] width 497 height 746
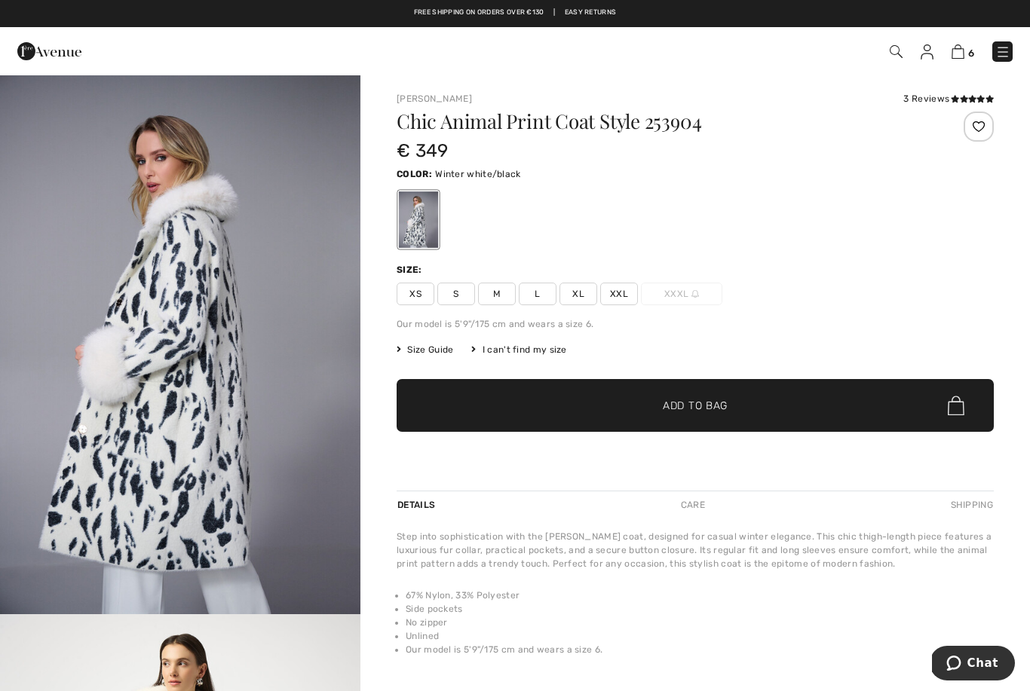
click at [944, 366] on div "Chic Animal Print Coat Style 253904 € 349 Color: Winter white/black Size: XS S …" at bounding box center [695, 301] width 597 height 379
click at [500, 293] on span "M" at bounding box center [497, 294] width 38 height 23
click at [805, 403] on span "✔ Added to Bag Add to Bag" at bounding box center [695, 405] width 597 height 53
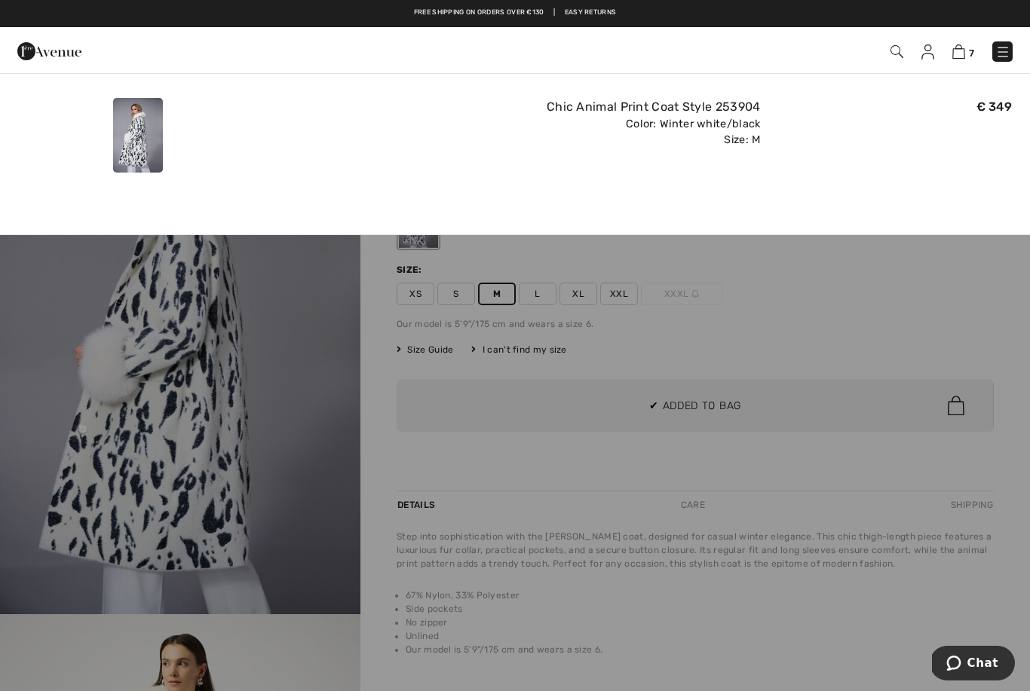
click at [1000, 50] on img at bounding box center [1002, 51] width 15 height 15
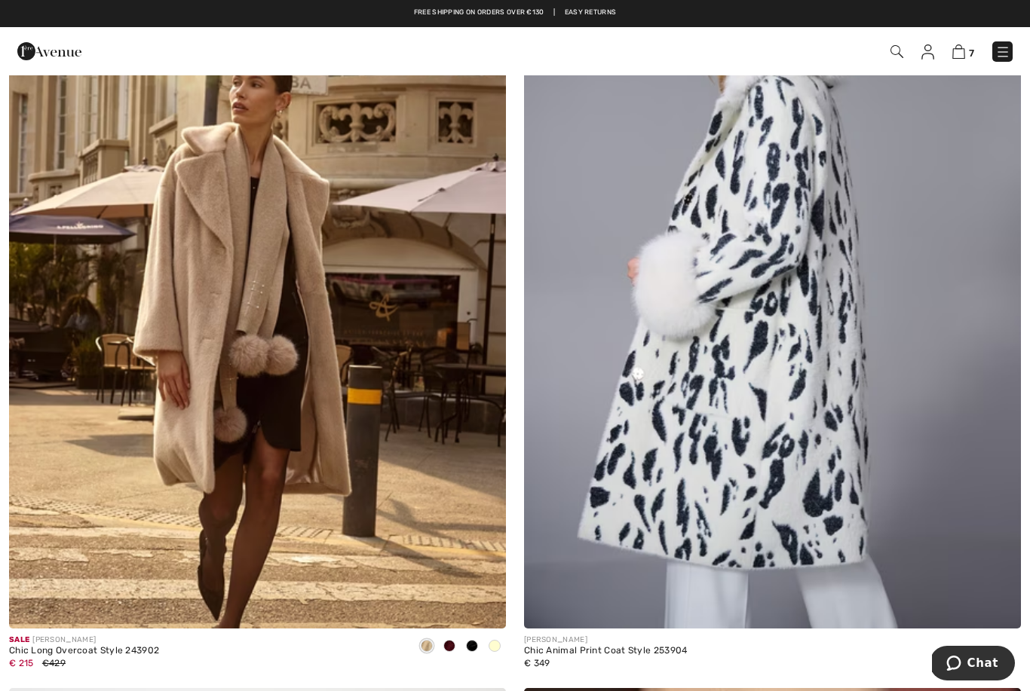
click at [953, 54] on img at bounding box center [958, 51] width 13 height 14
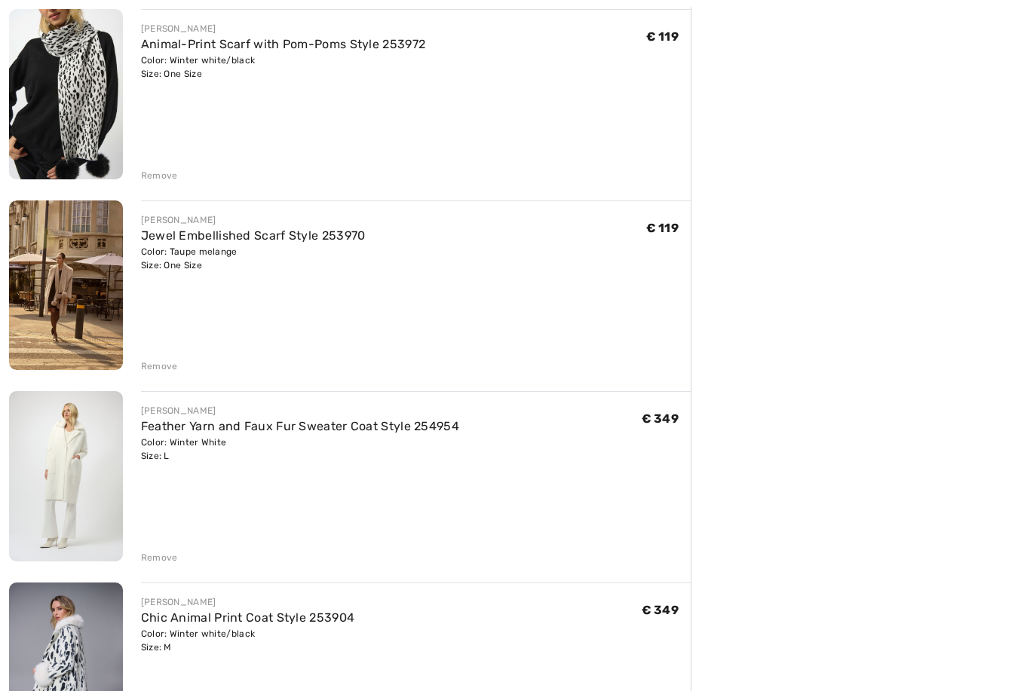
scroll to position [763, 0]
click at [71, 293] on img at bounding box center [66, 286] width 114 height 170
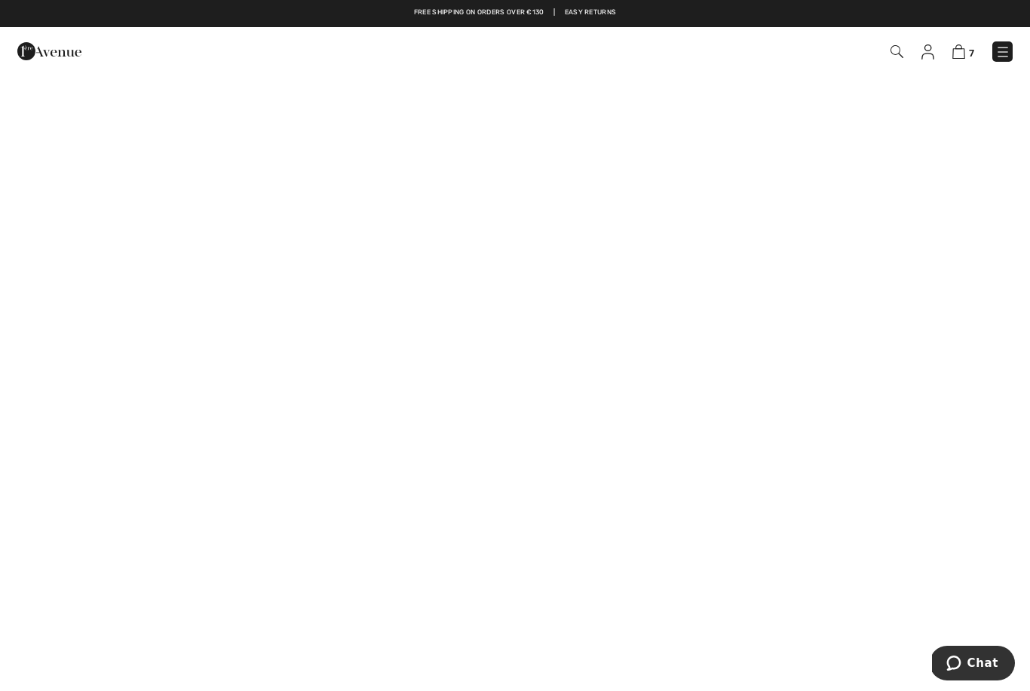
click at [963, 46] on img at bounding box center [958, 51] width 13 height 14
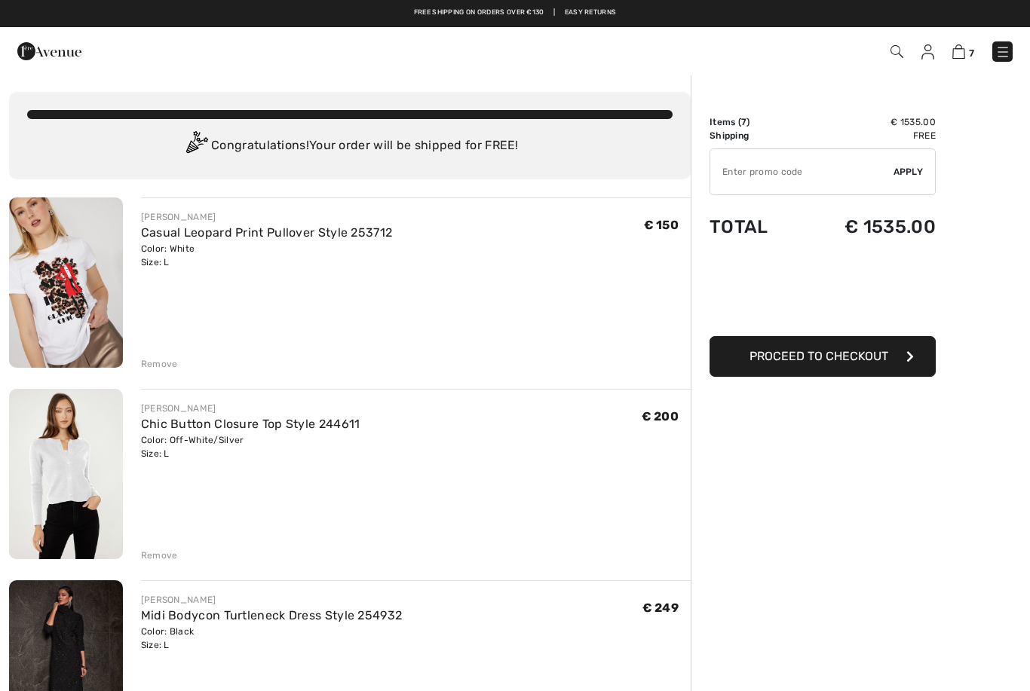
click at [770, 163] on input "TEXT" at bounding box center [801, 171] width 183 height 45
type input "VD2918"
click at [908, 178] on span "Apply" at bounding box center [908, 172] width 30 height 14
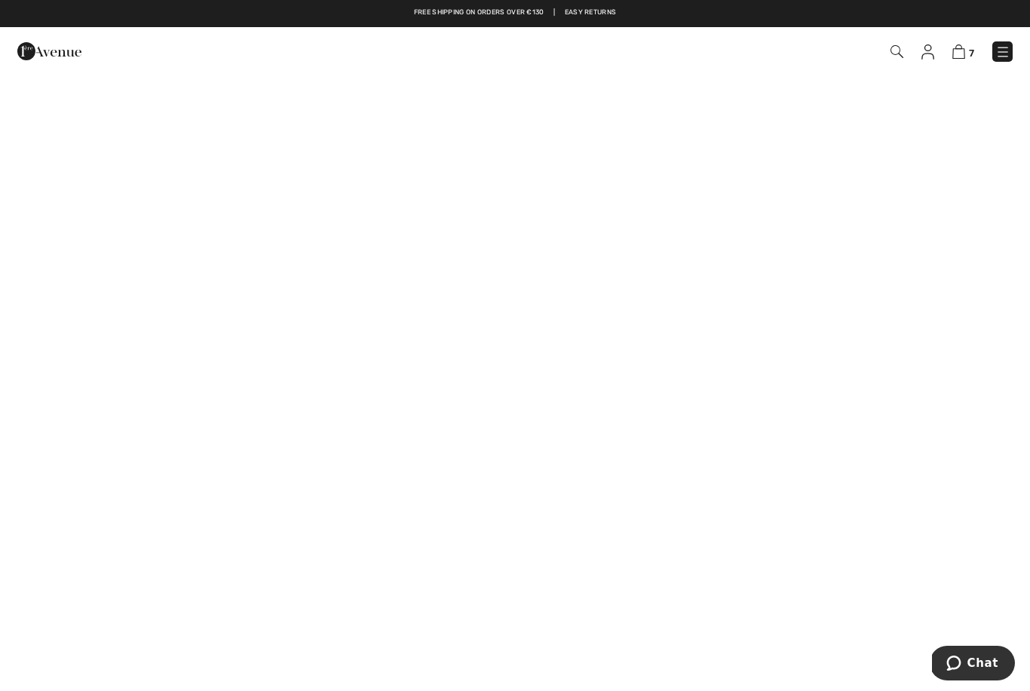
click at [967, 38] on div "7 Checkout" at bounding box center [727, 51] width 594 height 31
click at [955, 51] on img at bounding box center [958, 51] width 13 height 14
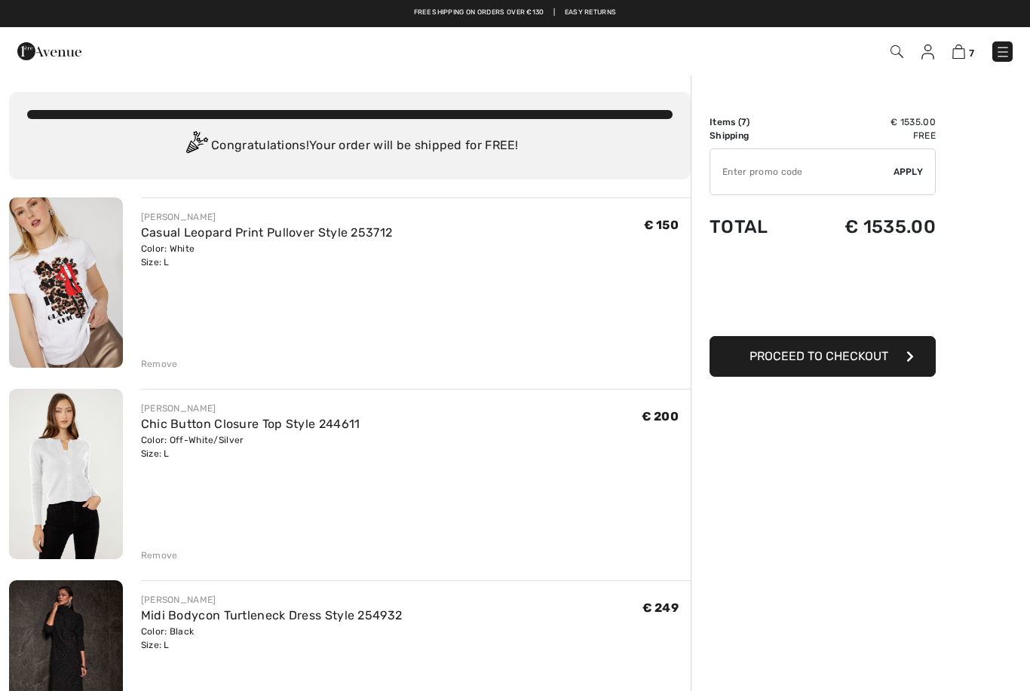
click at [750, 174] on input "TEXT" at bounding box center [801, 171] width 183 height 45
click at [908, 172] on span "Apply" at bounding box center [908, 172] width 30 height 14
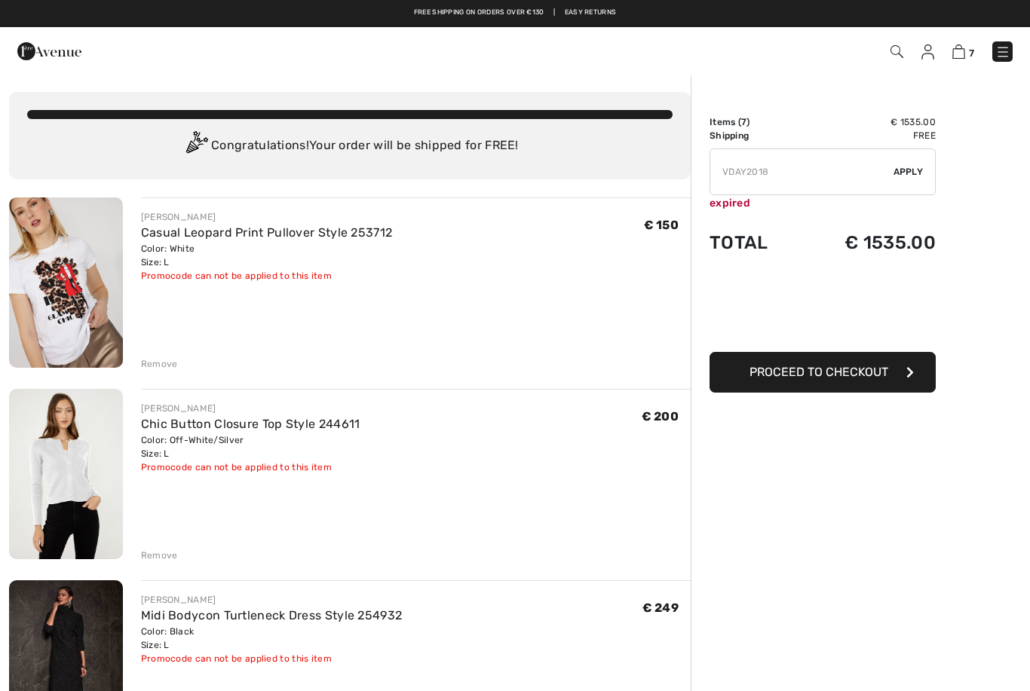
click at [763, 165] on input "TEXT" at bounding box center [801, 171] width 183 height 45
click at [775, 166] on input "TEXT" at bounding box center [801, 171] width 183 height 45
type input "MOTHER"
click at [907, 179] on div "✔ Apply Remove" at bounding box center [822, 172] width 226 height 47
click at [911, 164] on div "✔ Apply Remove" at bounding box center [822, 172] width 226 height 47
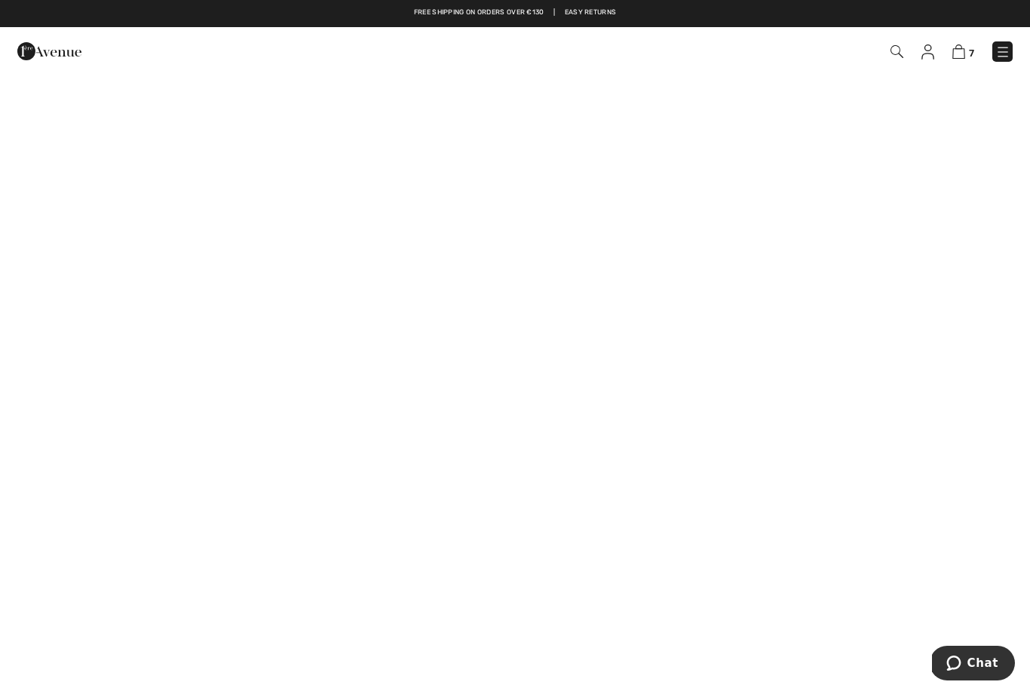
click at [963, 50] on img at bounding box center [958, 51] width 13 height 14
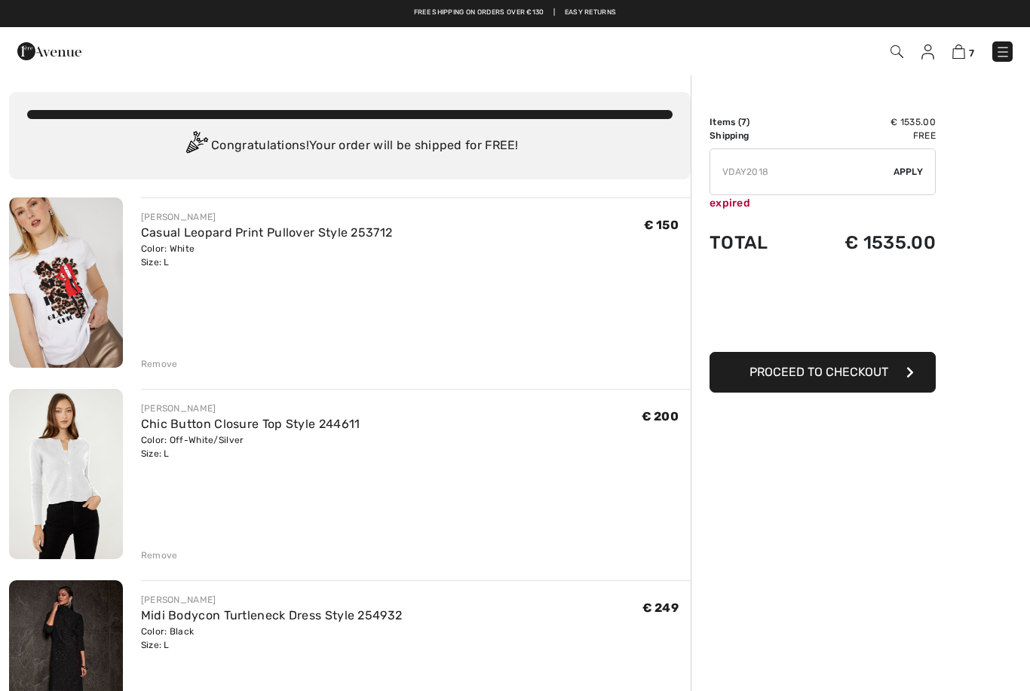
click at [761, 169] on input "TEXT" at bounding box center [801, 171] width 183 height 45
type input "V"
click at [920, 176] on span "Apply" at bounding box center [908, 172] width 30 height 14
click at [788, 165] on input "TEXT" at bounding box center [801, 171] width 183 height 45
click at [794, 168] on input "TEXT" at bounding box center [801, 171] width 183 height 45
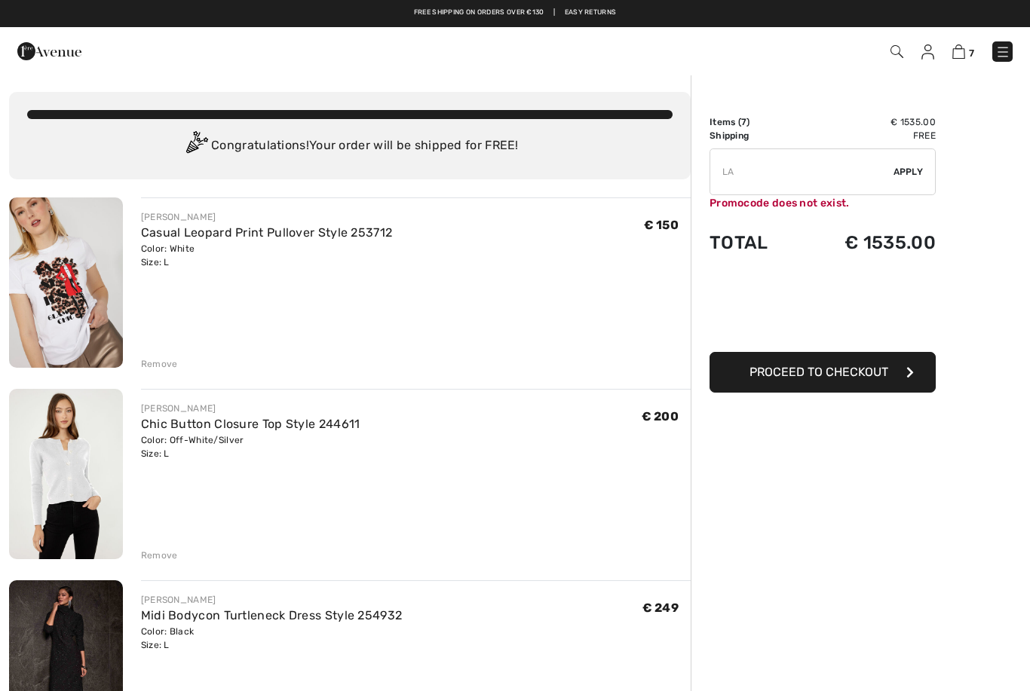
type input "L"
click at [737, 165] on input "TEXT" at bounding box center [801, 171] width 183 height 45
click at [727, 171] on input "TEXT" at bounding box center [801, 171] width 183 height 45
click at [744, 165] on input "TEXT" at bounding box center [801, 171] width 183 height 45
paste input "LABOURDAY16"
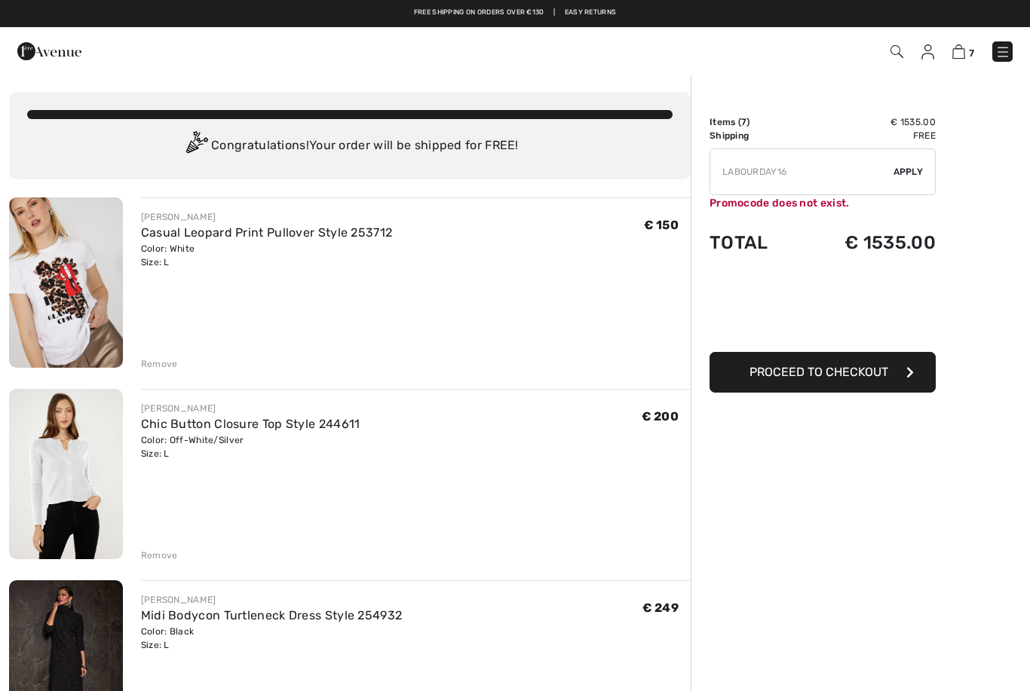
click at [915, 174] on span "Apply" at bounding box center [908, 172] width 30 height 14
type input "LAB0URDAY16"
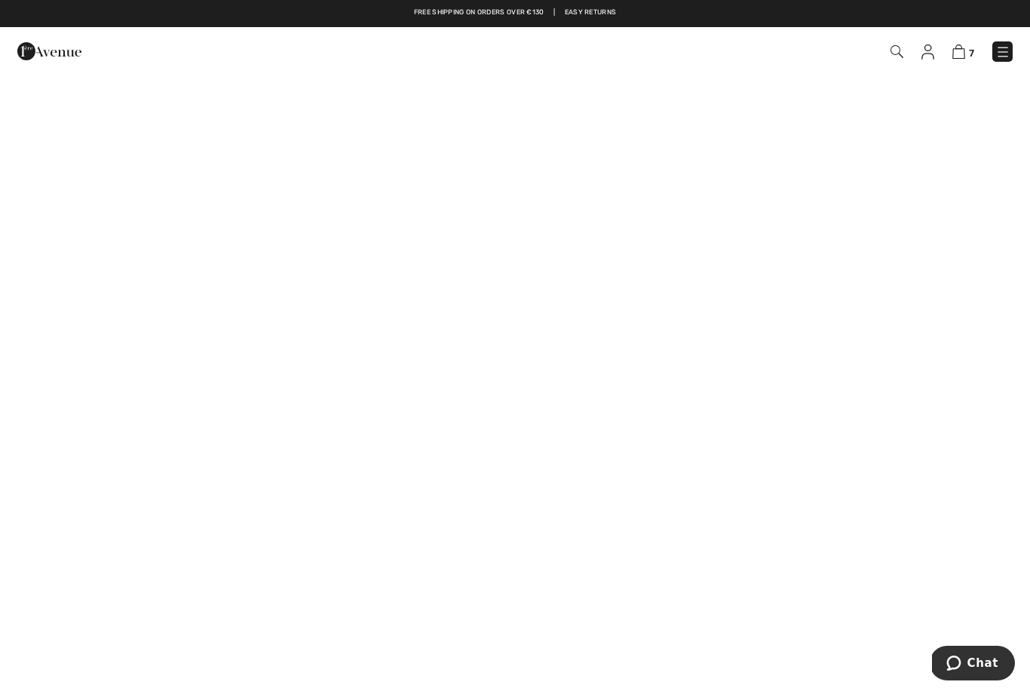
click at [957, 54] on img at bounding box center [958, 51] width 13 height 14
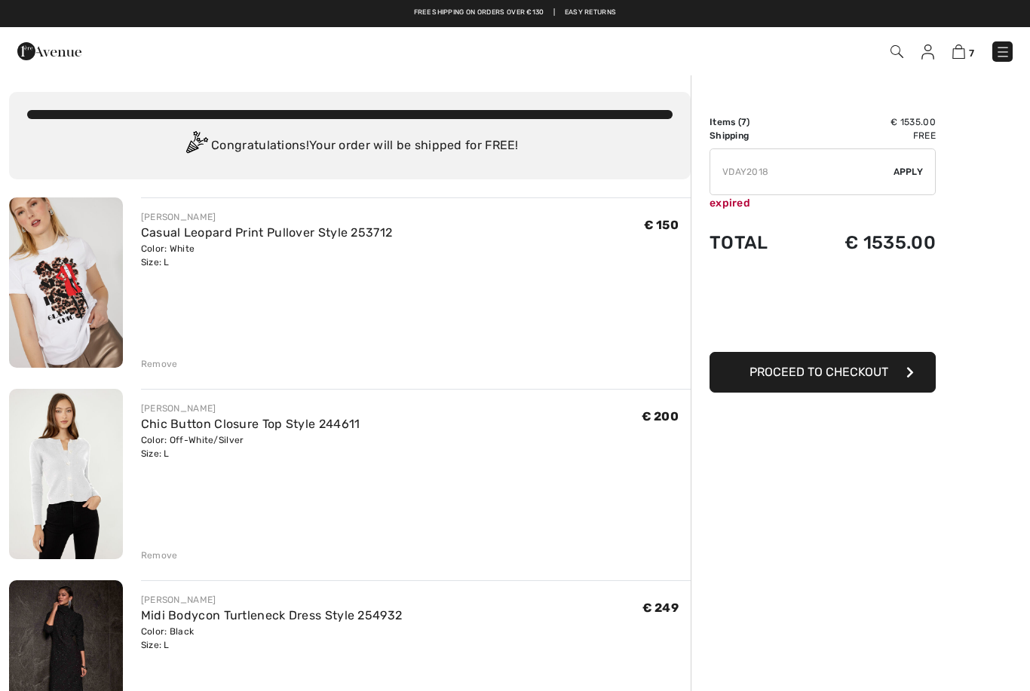
click at [776, 169] on input "TEXT" at bounding box center [801, 171] width 183 height 45
type input "V"
click at [733, 170] on input "TEXT" at bounding box center [801, 171] width 183 height 45
paste input "SUMMERVIP"
type input "SUMMERVIP"
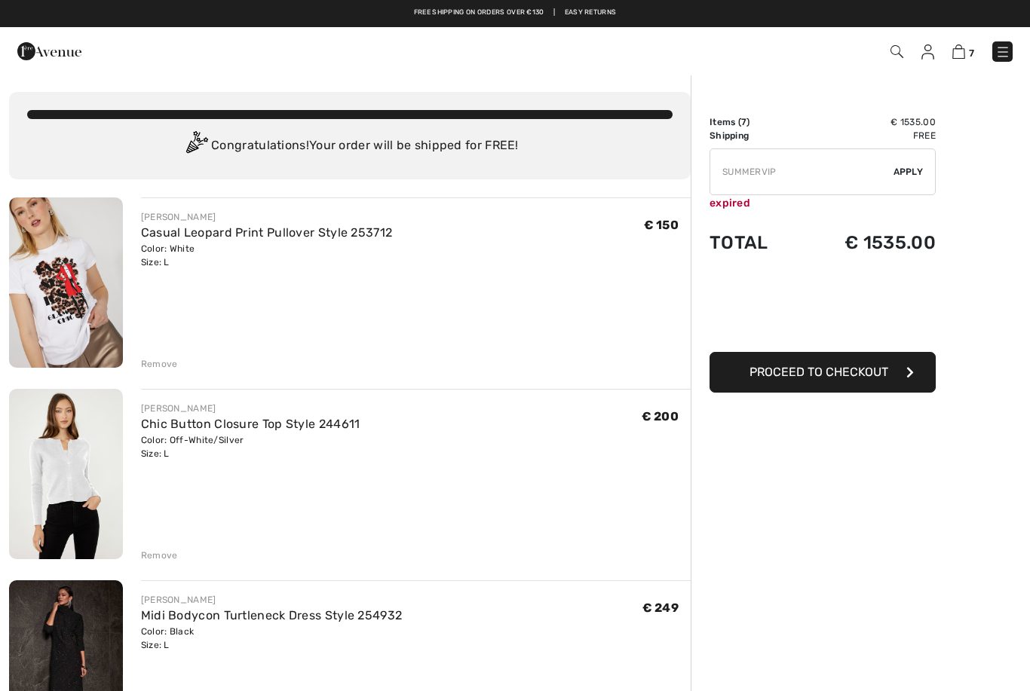
click at [906, 173] on span "Apply" at bounding box center [908, 172] width 30 height 14
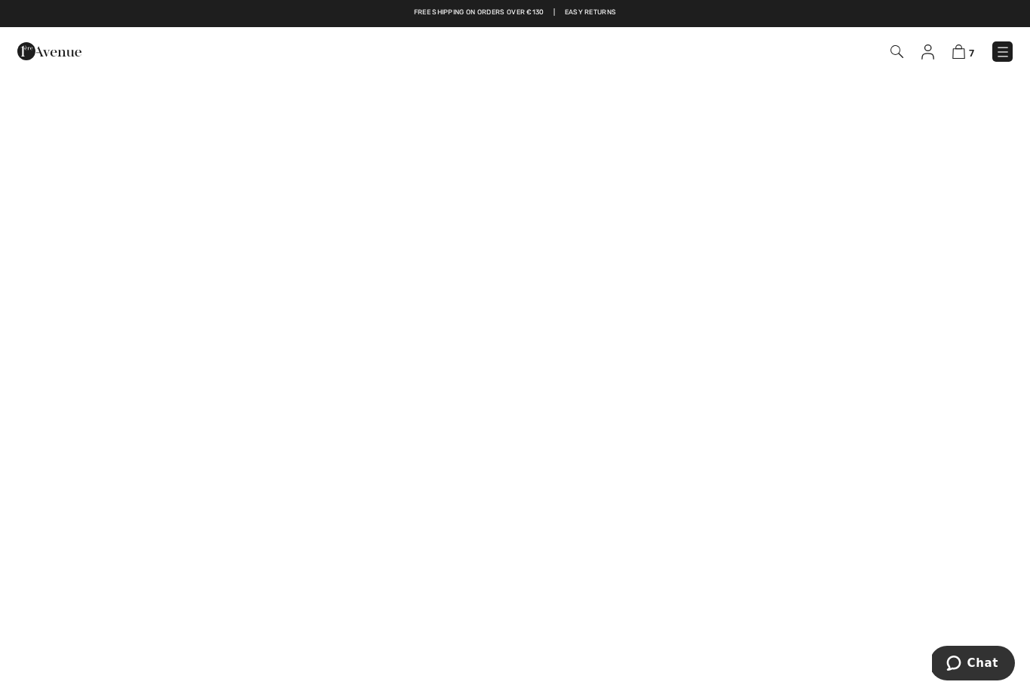
click at [955, 48] on img at bounding box center [958, 51] width 13 height 14
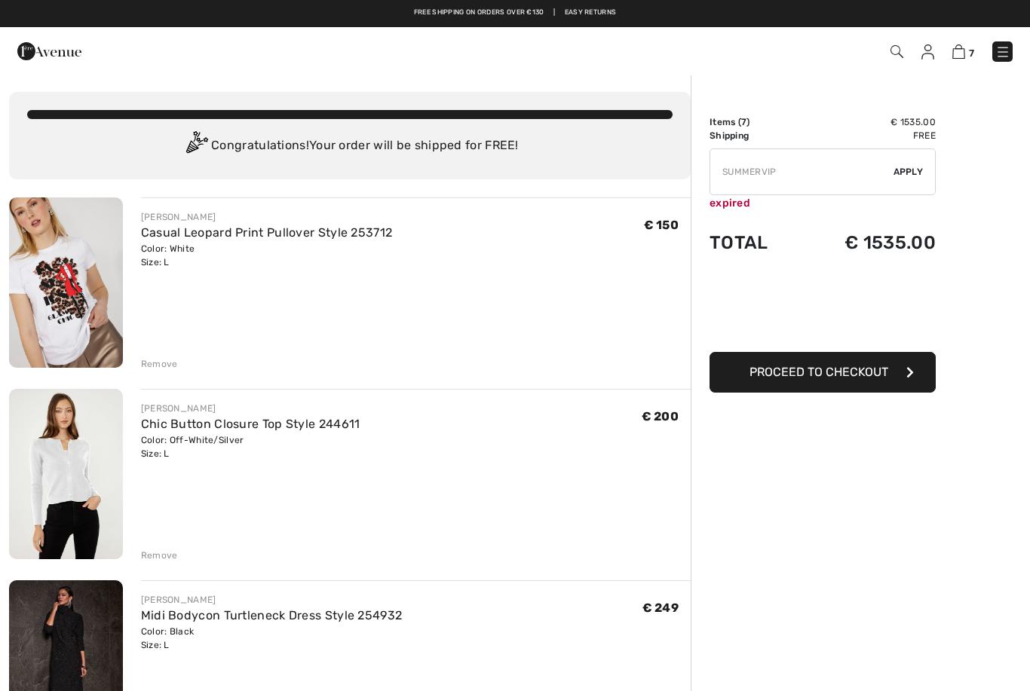
click at [772, 161] on input "TEXT" at bounding box center [801, 171] width 183 height 45
click at [792, 174] on input "TEXT" at bounding box center [801, 171] width 183 height 45
type input "S"
click at [746, 161] on input "TEXT" at bounding box center [801, 171] width 183 height 45
paste input "NEW15"
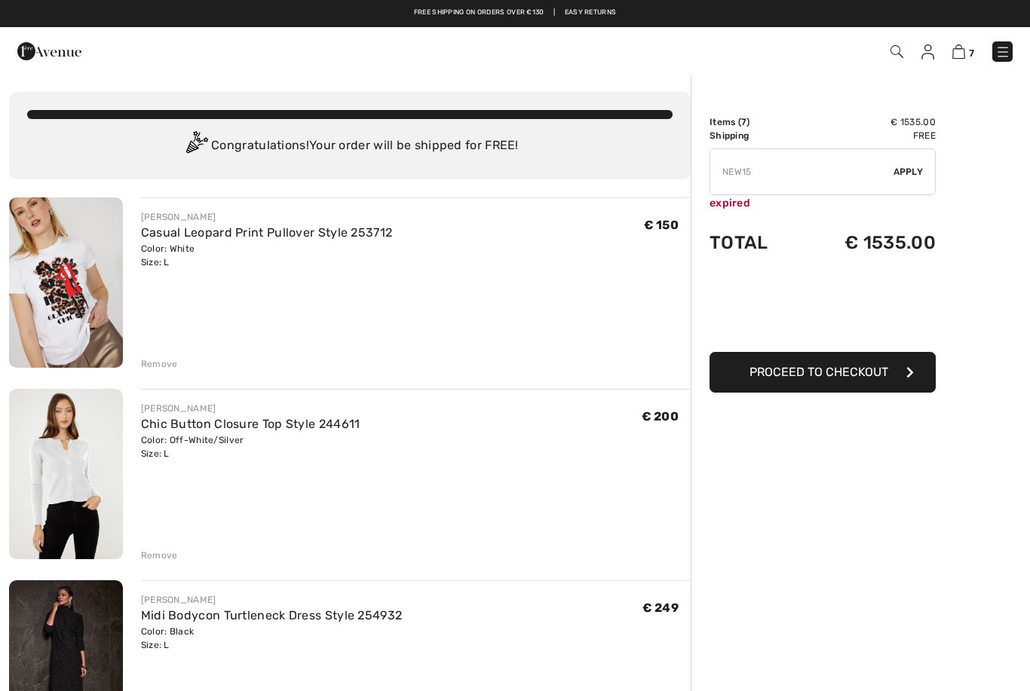
type input "NEW15"
click at [914, 179] on div "✔ Apply Remove" at bounding box center [822, 172] width 226 height 47
